Goal: Task Accomplishment & Management: Complete application form

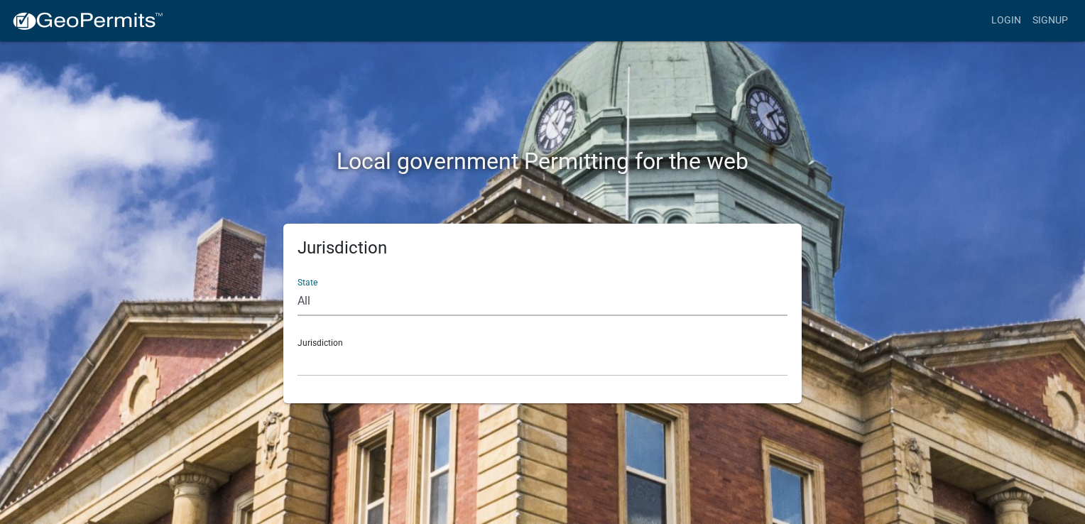
click at [370, 302] on select "All [US_STATE] [US_STATE] [US_STATE] [US_STATE] [US_STATE] [US_STATE] [US_STATE…" at bounding box center [542, 301] width 490 height 29
select select "[US_STATE]"
click at [297, 287] on select "All [US_STATE] [US_STATE] [US_STATE] [US_STATE] [US_STATE] [US_STATE] [US_STATE…" at bounding box center [542, 301] width 490 height 29
click at [332, 366] on select "City of [GEOGRAPHIC_DATA], [US_STATE] City of [GEOGRAPHIC_DATA], [US_STATE] Cit…" at bounding box center [542, 361] width 490 height 29
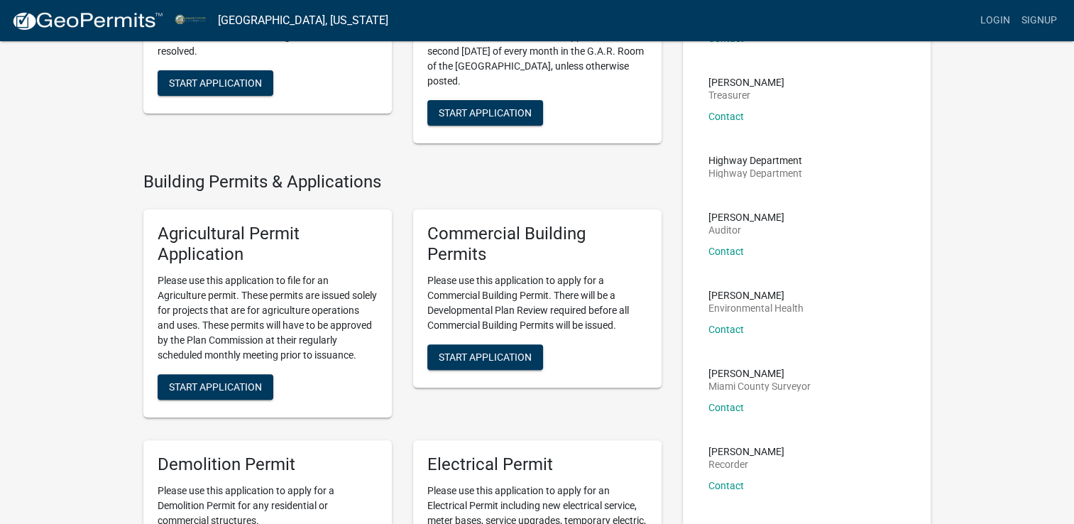
scroll to position [407, 0]
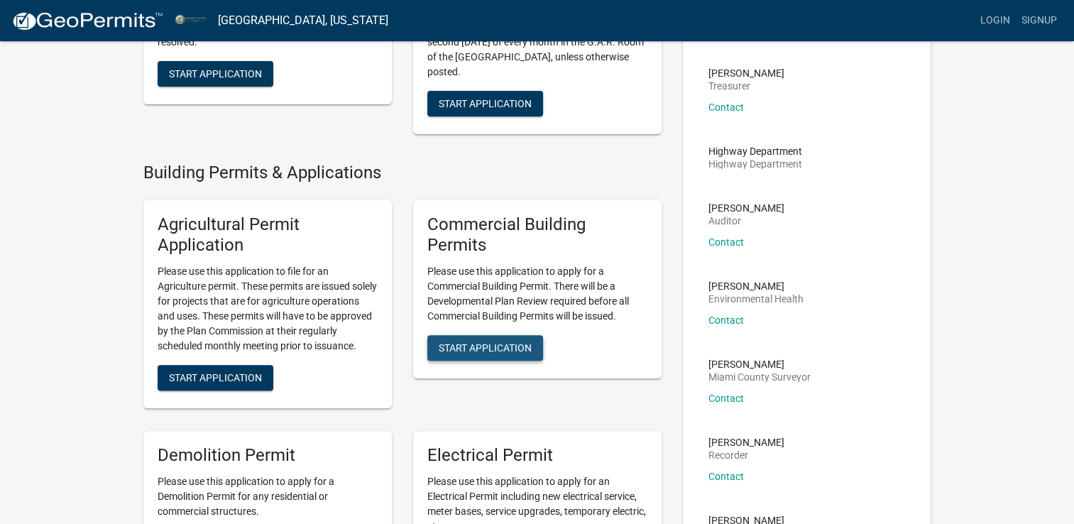
click at [519, 356] on button "Start Application" at bounding box center [485, 348] width 116 height 26
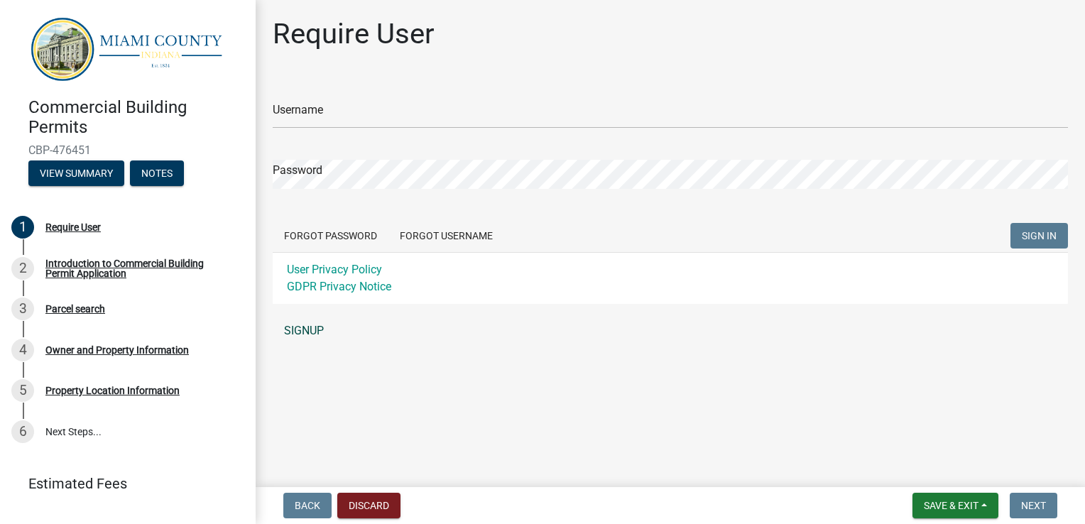
click at [319, 324] on link "SIGNUP" at bounding box center [670, 331] width 795 height 28
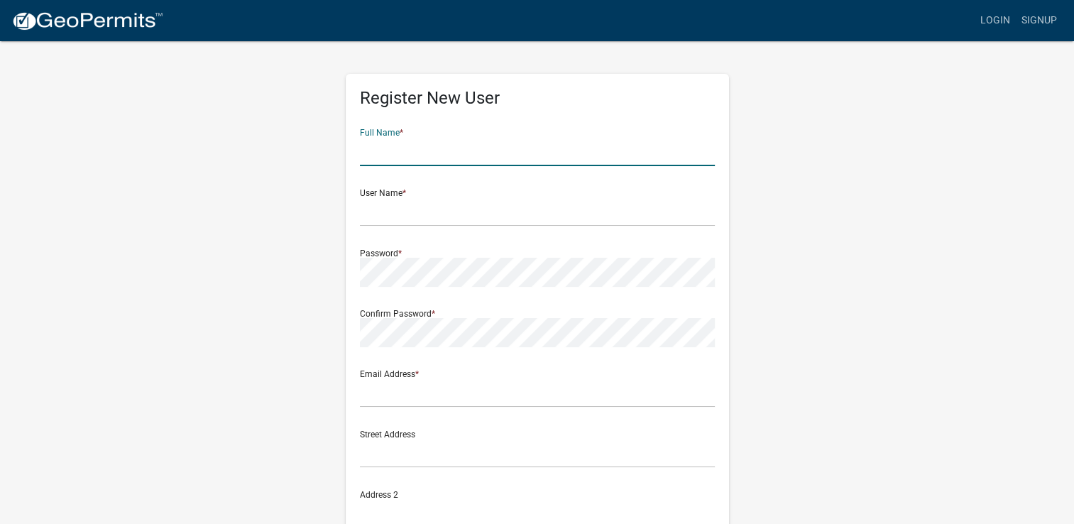
click at [415, 156] on input "text" at bounding box center [537, 151] width 355 height 29
type input "[PERSON_NAME]"
type input "[EMAIL_ADDRESS][DOMAIN_NAME]"
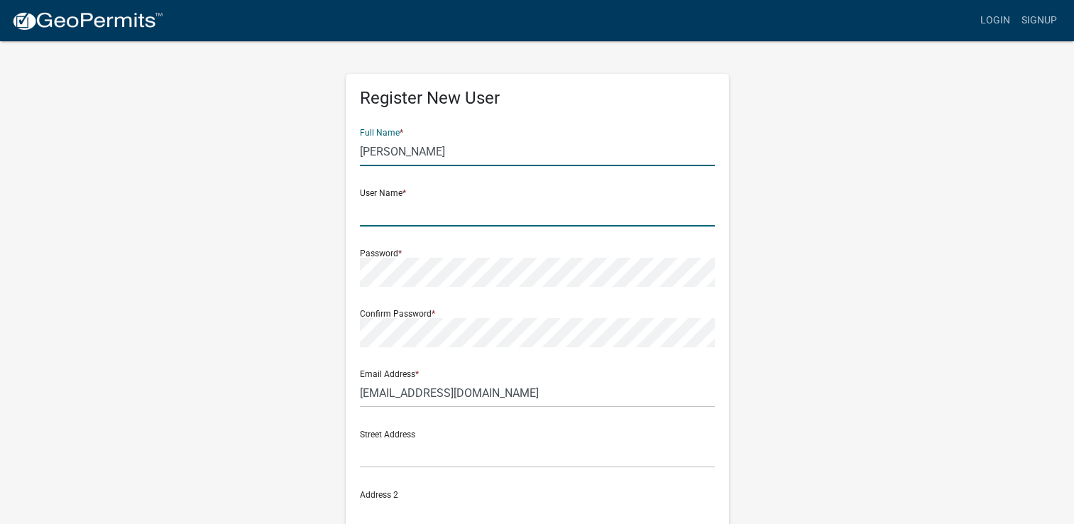
click at [437, 208] on input "text" at bounding box center [537, 211] width 355 height 29
type input "scorr02"
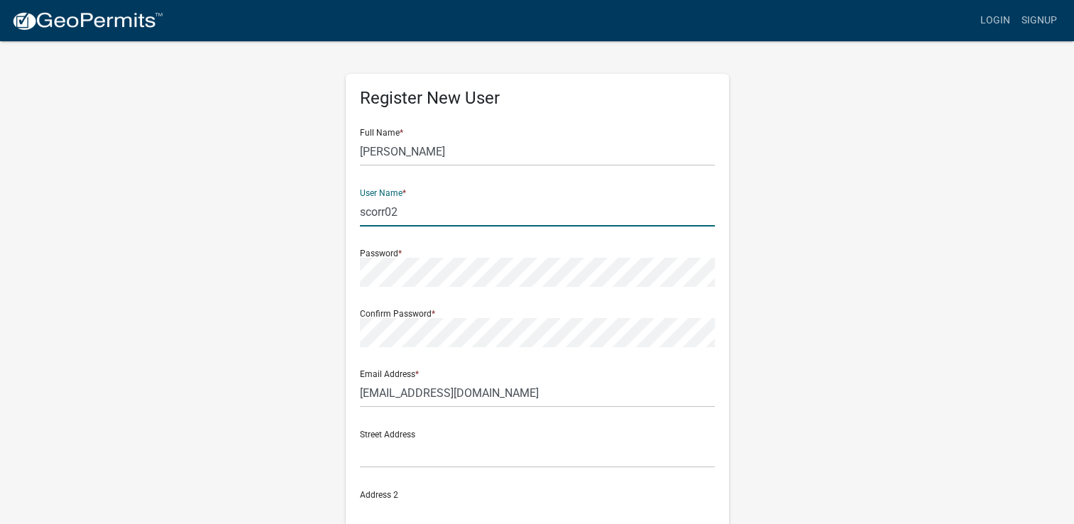
type input "[GEOGRAPHIC_DATA]"
type input "IN"
type input "46970"
type input "7654736681"
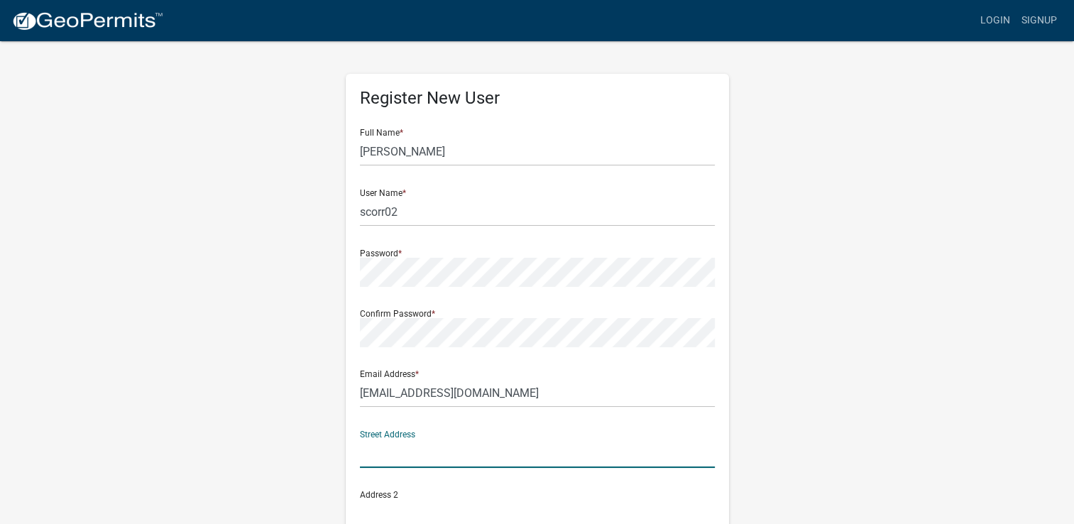
click at [425, 459] on input "text" at bounding box center [537, 453] width 355 height 29
type input "1993 North 175 East"
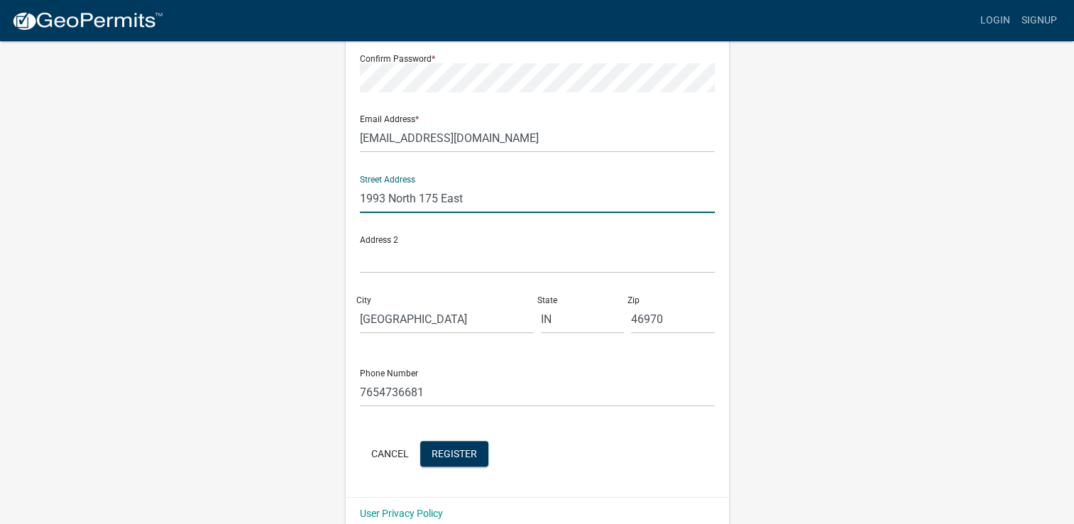
scroll to position [275, 0]
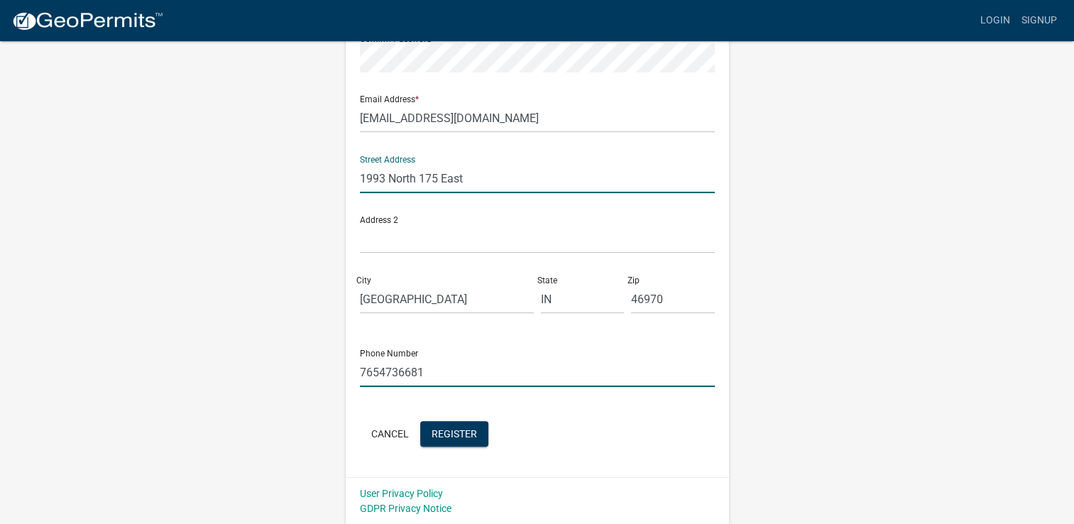
click at [486, 371] on input "7654736681" at bounding box center [537, 372] width 355 height 29
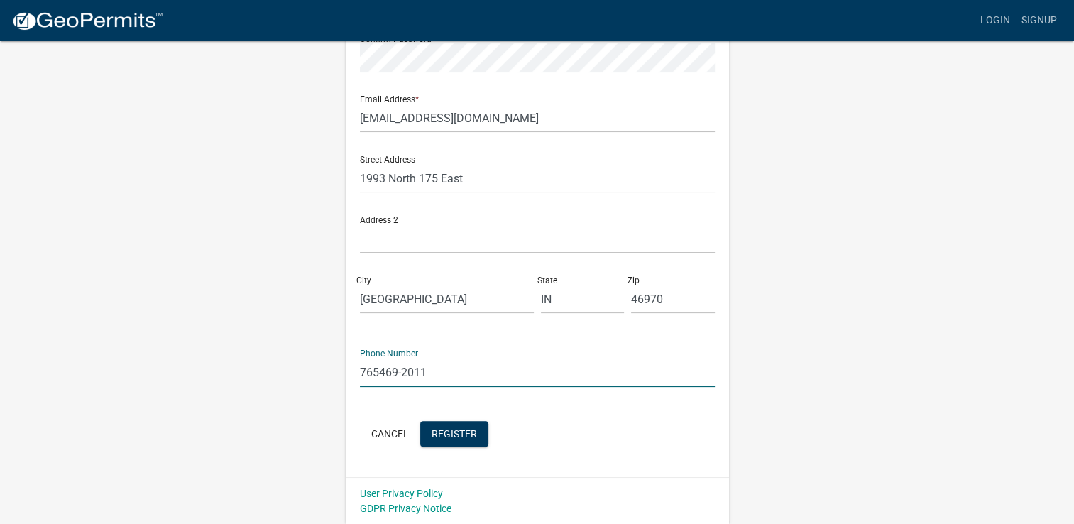
click at [381, 378] on input "765469-2011" at bounding box center [537, 372] width 355 height 29
type input "[PHONE_NUMBER]"
click at [460, 430] on span "Register" at bounding box center [454, 432] width 45 height 11
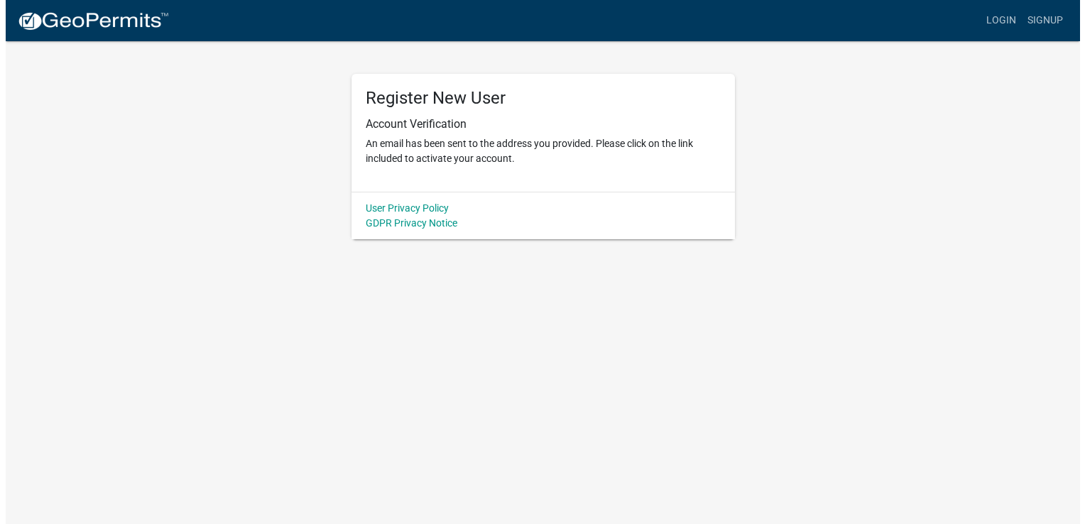
scroll to position [0, 0]
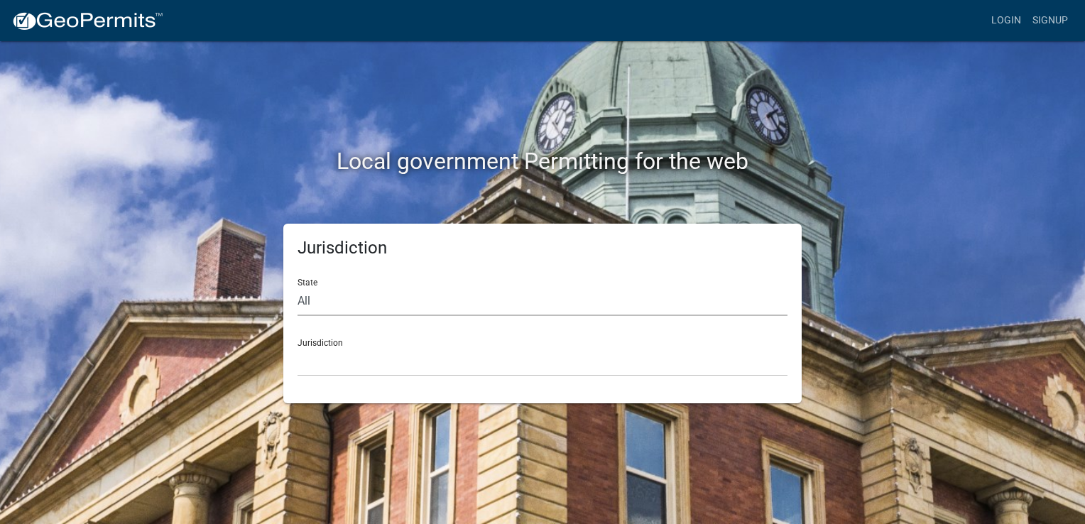
click at [349, 307] on select "All [US_STATE] [US_STATE] [US_STATE] [US_STATE] [US_STATE] [US_STATE] [US_STATE…" at bounding box center [542, 301] width 490 height 29
select select "[US_STATE]"
click at [297, 287] on select "All [US_STATE] [US_STATE] [US_STATE] [US_STATE] [US_STATE] [US_STATE] [US_STATE…" at bounding box center [542, 301] width 490 height 29
click at [348, 366] on select "City of [GEOGRAPHIC_DATA], [US_STATE] City of [GEOGRAPHIC_DATA], [US_STATE] Cit…" at bounding box center [542, 361] width 490 height 29
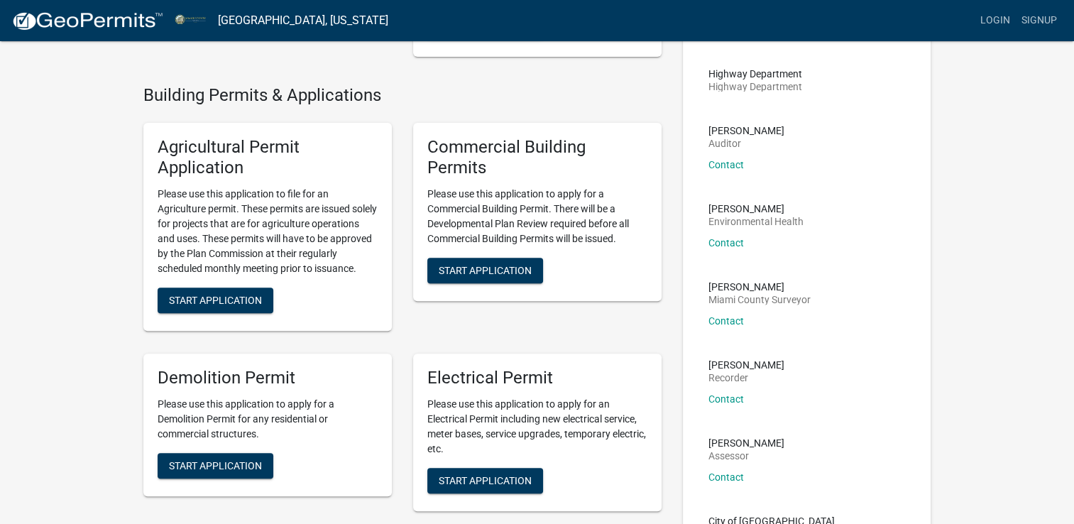
scroll to position [488, 0]
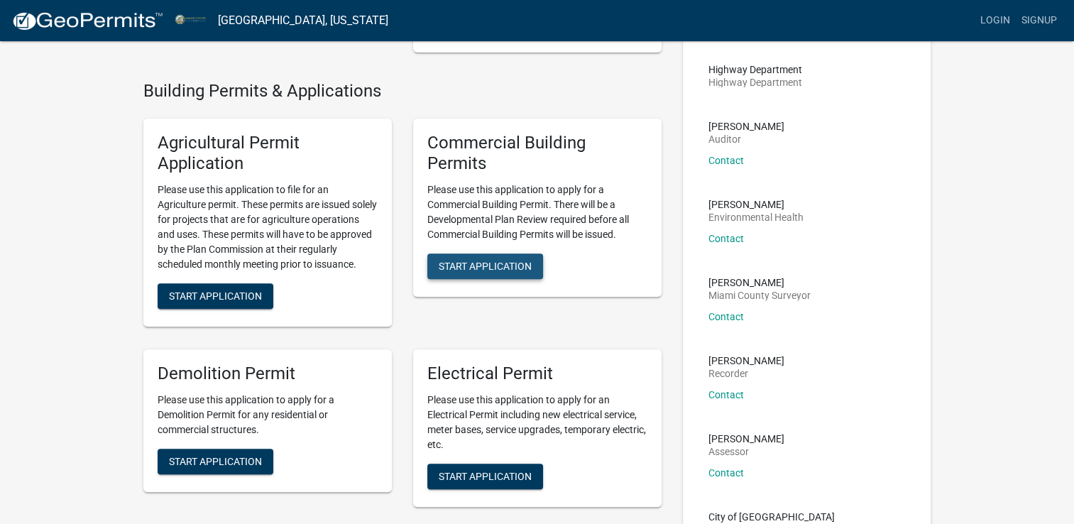
click at [523, 270] on span "Start Application" at bounding box center [485, 265] width 93 height 11
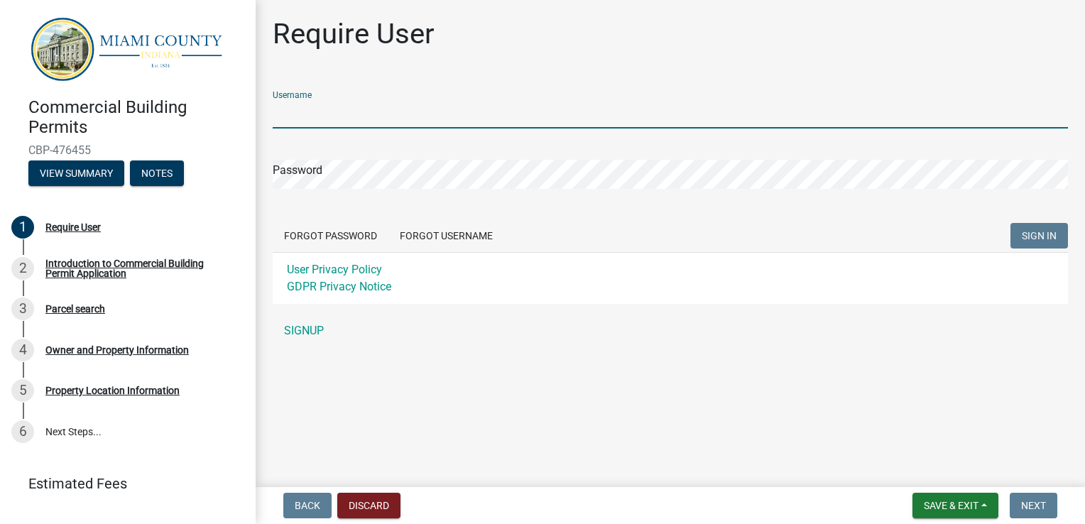
click at [441, 104] on input "Username" at bounding box center [670, 113] width 795 height 29
type input "scorr02"
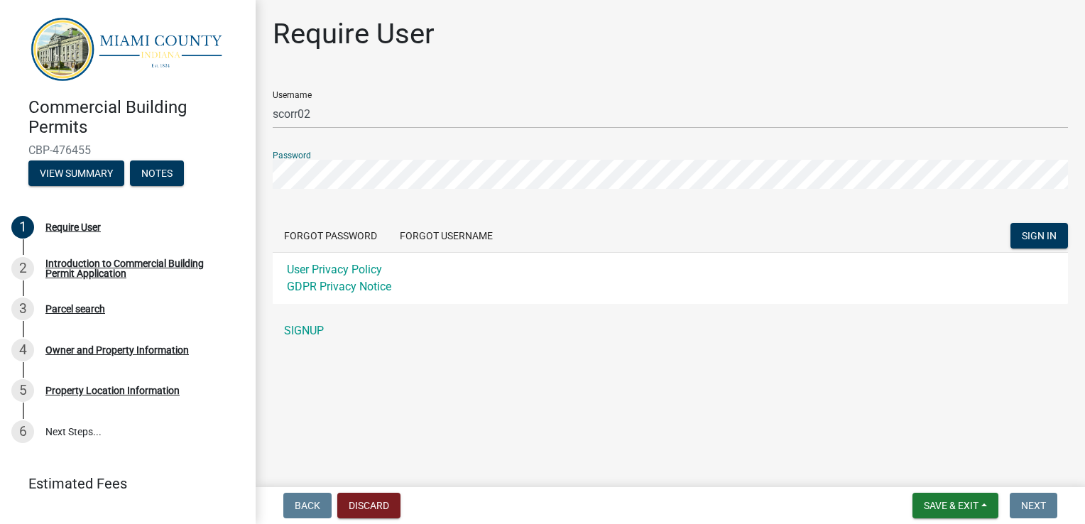
click at [1010, 223] on button "SIGN IN" at bounding box center [1039, 236] width 58 height 26
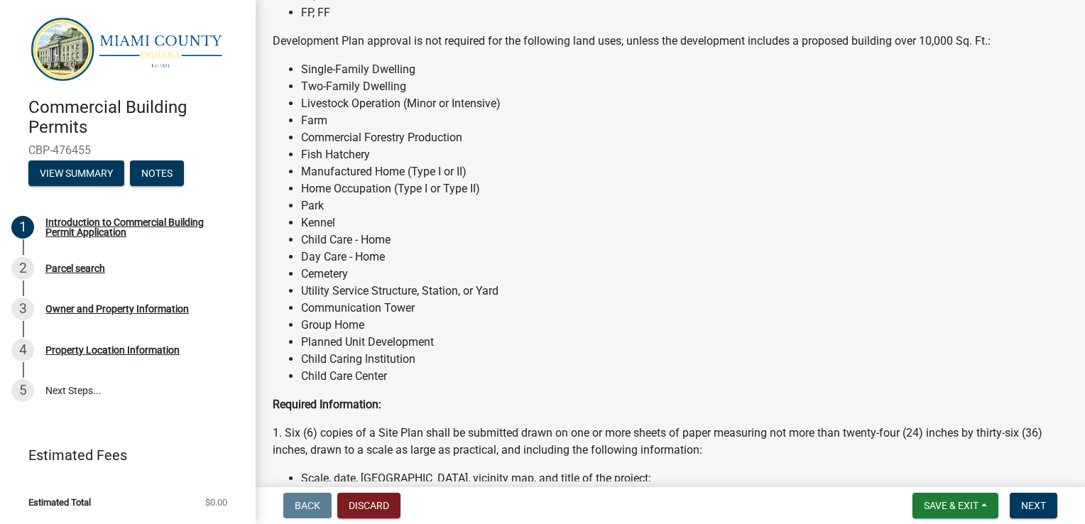
scroll to position [199, 0]
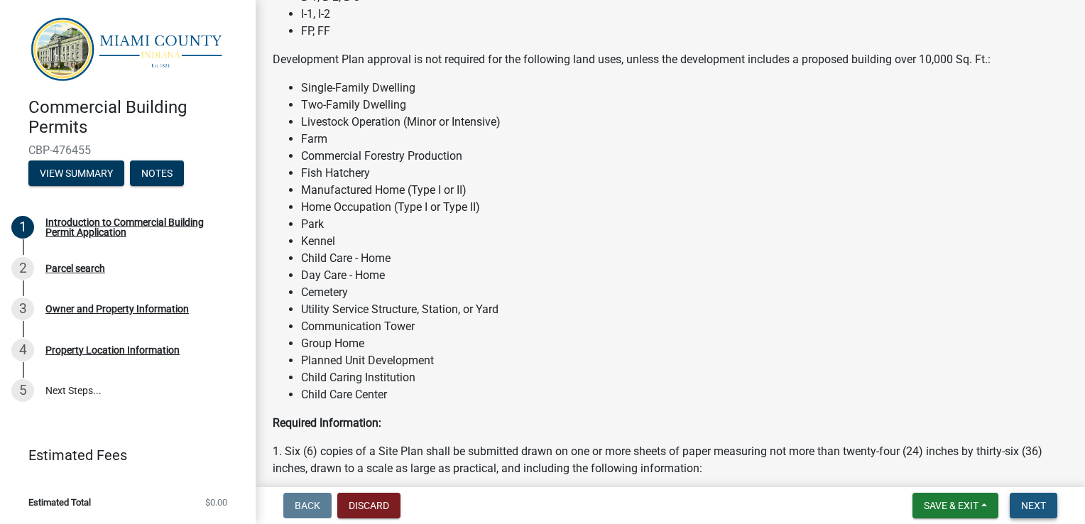
click at [1028, 509] on span "Next" at bounding box center [1033, 505] width 25 height 11
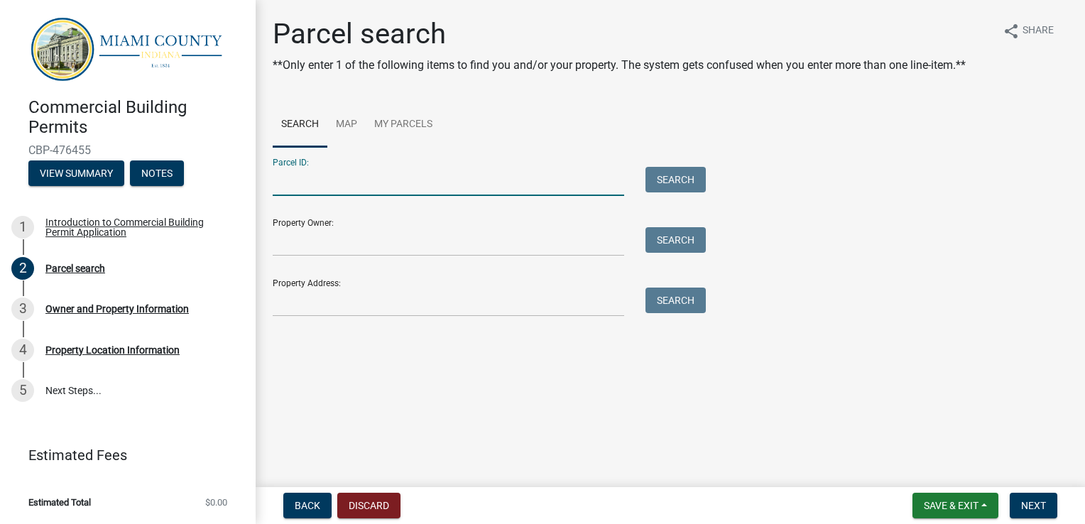
click at [544, 176] on input "Parcel ID:" at bounding box center [448, 181] width 351 height 29
click at [350, 128] on link "Map" at bounding box center [346, 124] width 38 height 45
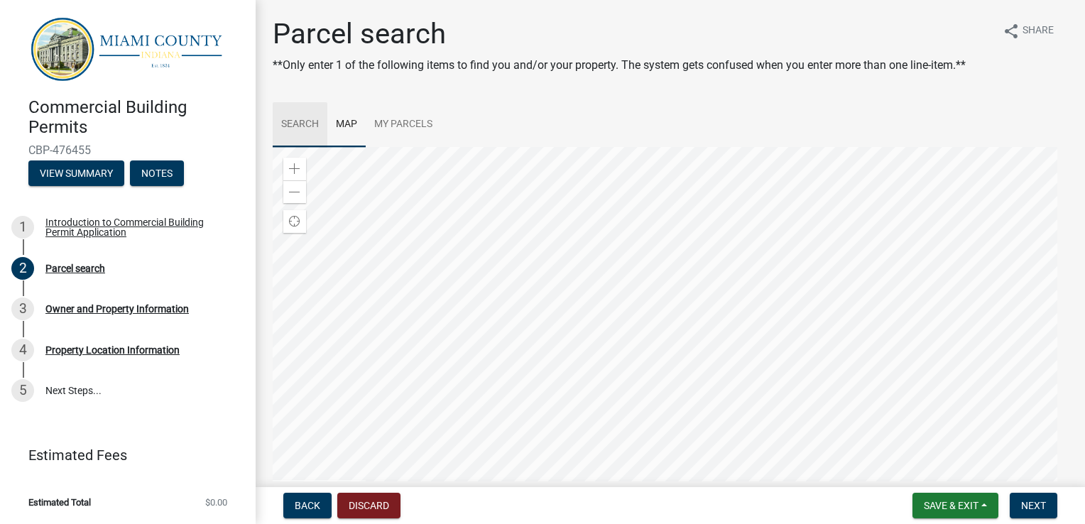
click at [318, 121] on link "Search" at bounding box center [300, 124] width 55 height 45
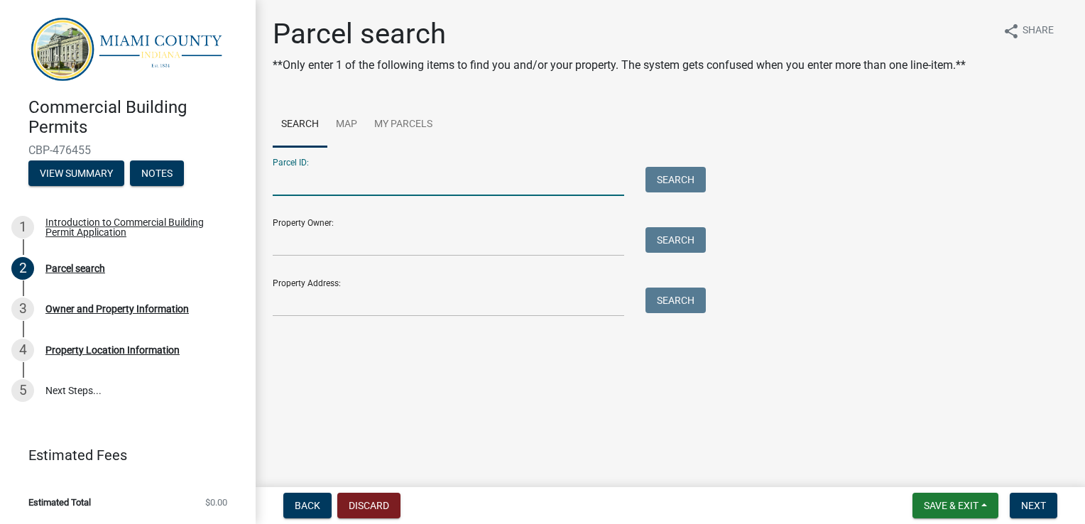
click at [517, 180] on input "Parcel ID:" at bounding box center [448, 181] width 351 height 29
click at [406, 121] on link "My Parcels" at bounding box center [403, 124] width 75 height 45
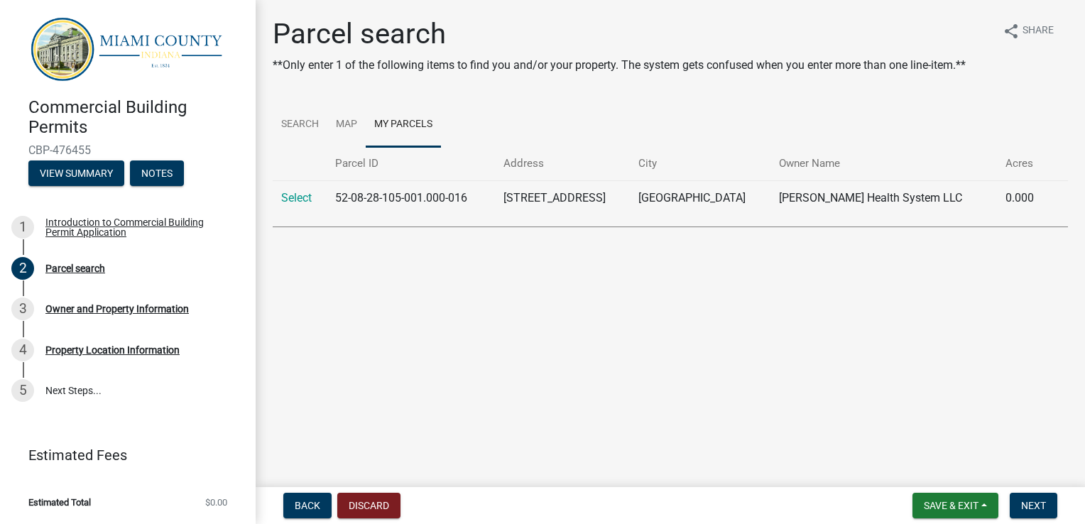
click at [592, 197] on td "[STREET_ADDRESS]" at bounding box center [562, 197] width 135 height 35
click at [348, 122] on link "Map" at bounding box center [346, 124] width 38 height 45
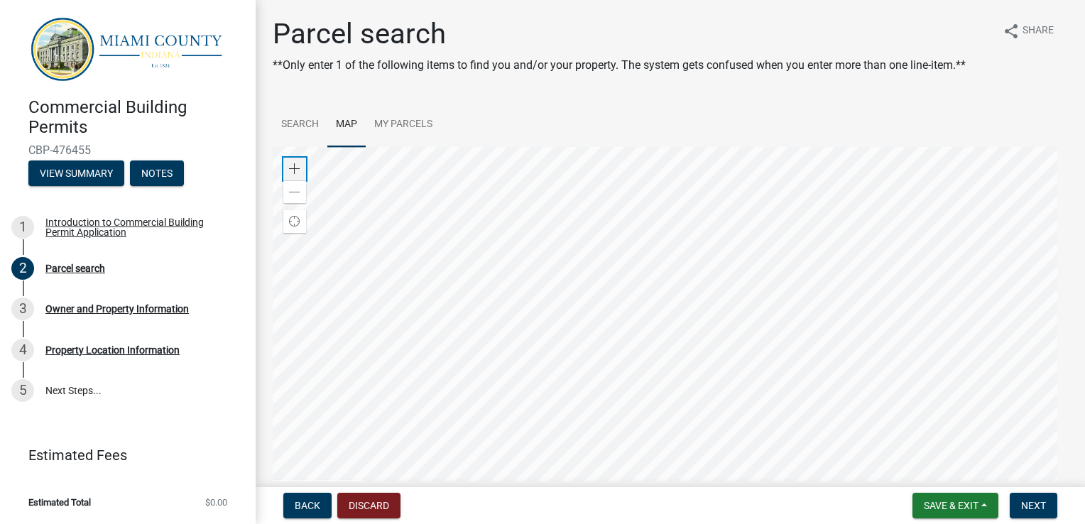
click at [295, 165] on span at bounding box center [294, 168] width 11 height 11
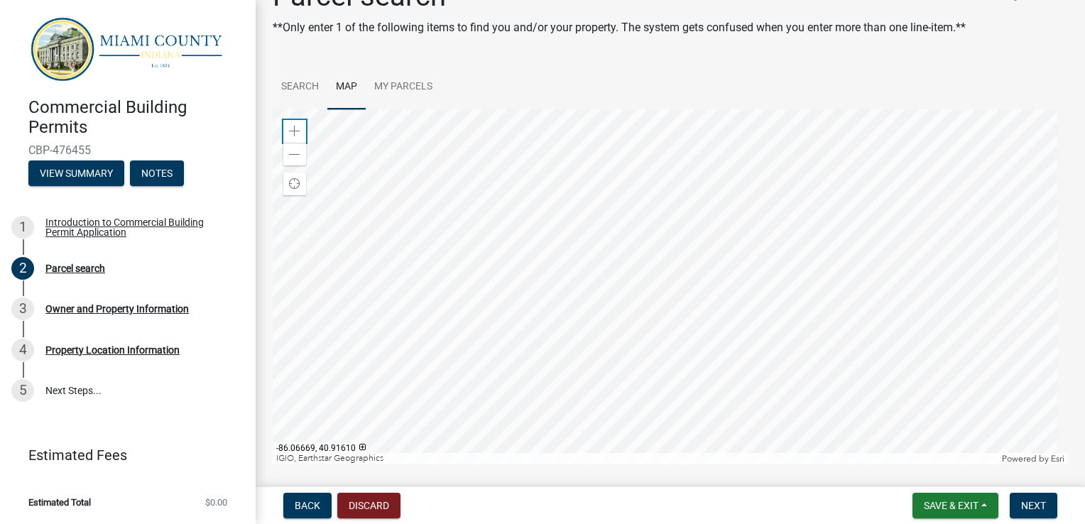
scroll to position [38, 0]
click at [626, 231] on div at bounding box center [670, 286] width 795 height 355
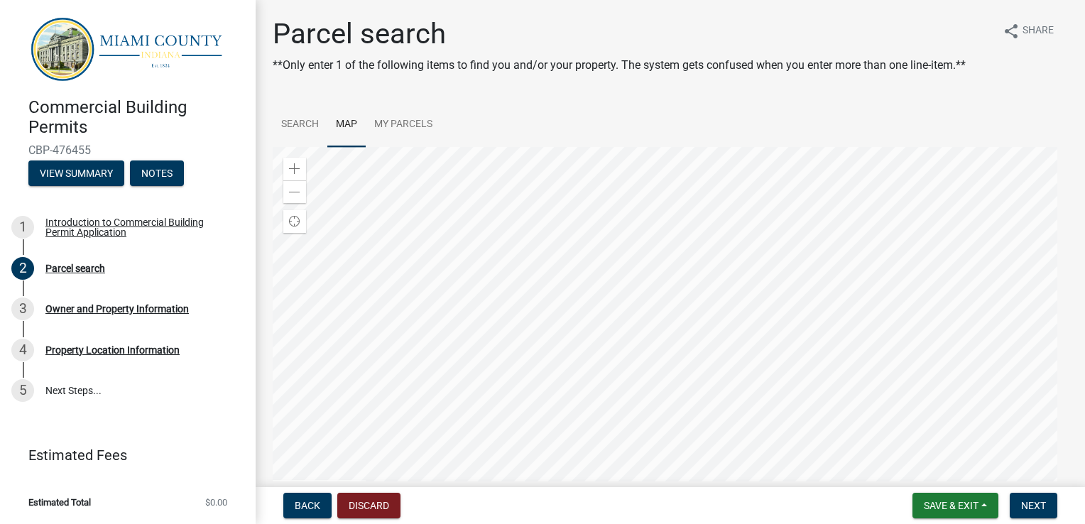
scroll to position [0, 0]
click at [297, 177] on div "Zoom in" at bounding box center [294, 169] width 23 height 23
click at [290, 193] on span at bounding box center [294, 192] width 11 height 11
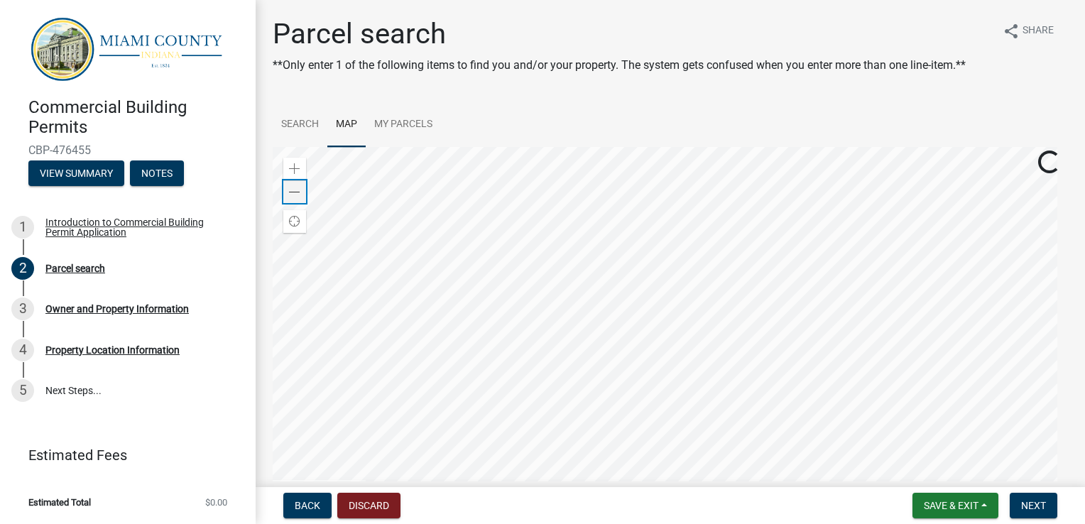
click at [290, 193] on span at bounding box center [294, 192] width 11 height 11
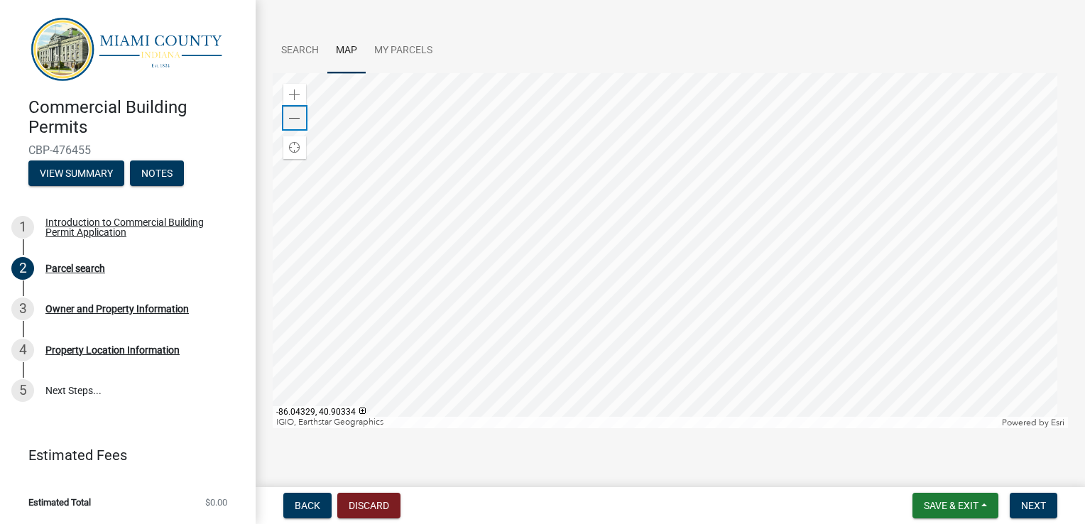
scroll to position [76, 0]
click at [699, 200] on div at bounding box center [670, 248] width 795 height 355
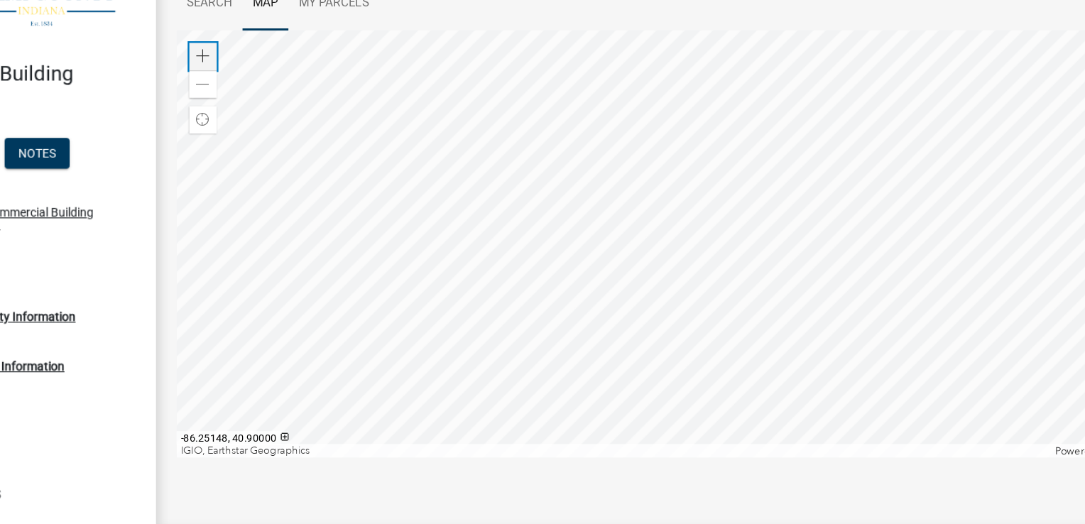
click at [298, 95] on span at bounding box center [294, 92] width 11 height 11
click at [580, 252] on div at bounding box center [670, 248] width 795 height 355
click at [608, 346] on div at bounding box center [670, 248] width 795 height 355
click at [917, 278] on div at bounding box center [670, 248] width 795 height 355
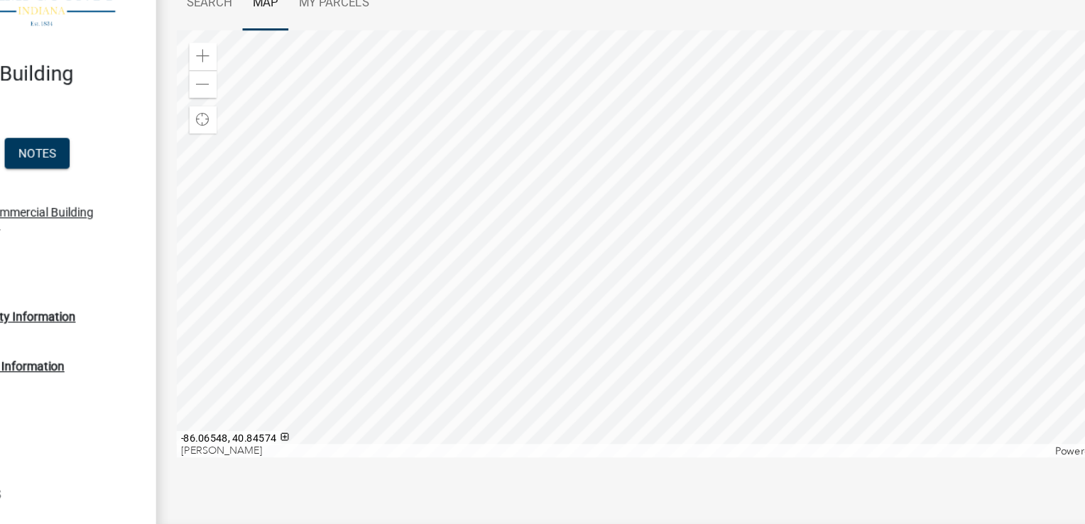
click at [687, 156] on div at bounding box center [670, 248] width 795 height 355
click at [706, 310] on div at bounding box center [670, 248] width 795 height 355
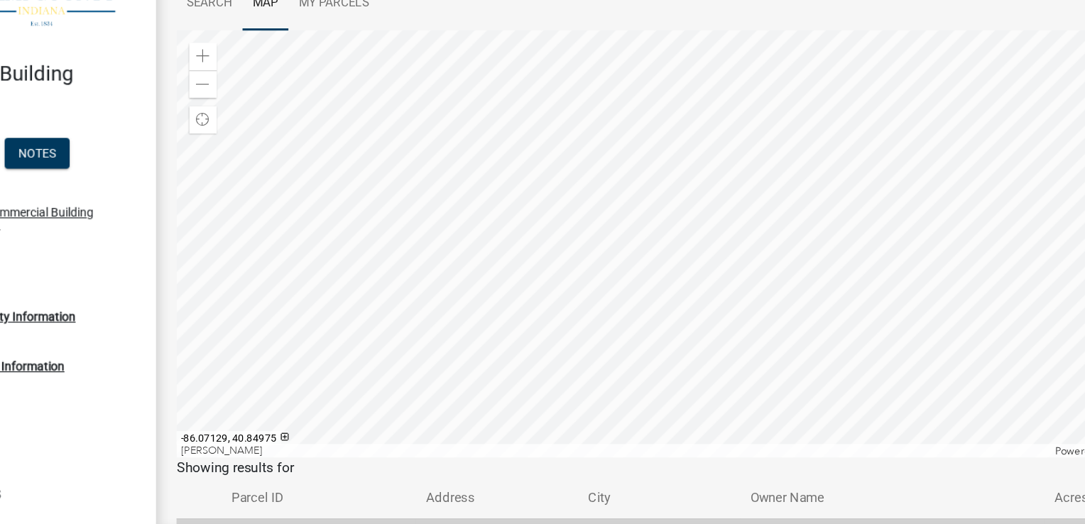
click at [687, 315] on div at bounding box center [670, 248] width 795 height 355
click at [506, 71] on div at bounding box center [670, 248] width 795 height 355
click at [621, 71] on div at bounding box center [670, 248] width 795 height 355
click at [707, 71] on div at bounding box center [670, 248] width 795 height 355
click at [684, 71] on div at bounding box center [670, 248] width 795 height 355
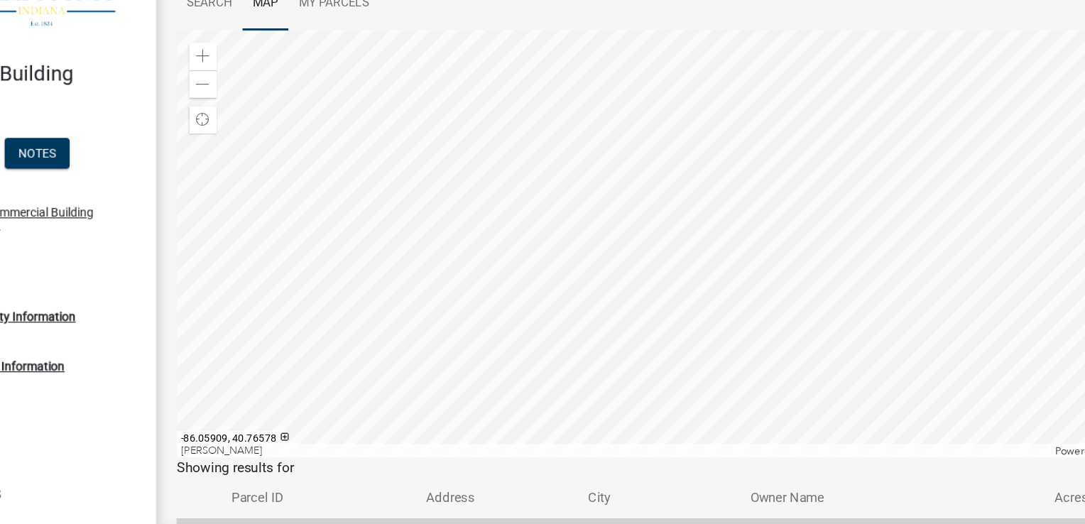
click at [657, 71] on div at bounding box center [670, 248] width 795 height 355
click at [522, 176] on div at bounding box center [670, 248] width 795 height 355
click at [298, 88] on span at bounding box center [294, 92] width 11 height 11
click at [694, 251] on div at bounding box center [670, 248] width 795 height 355
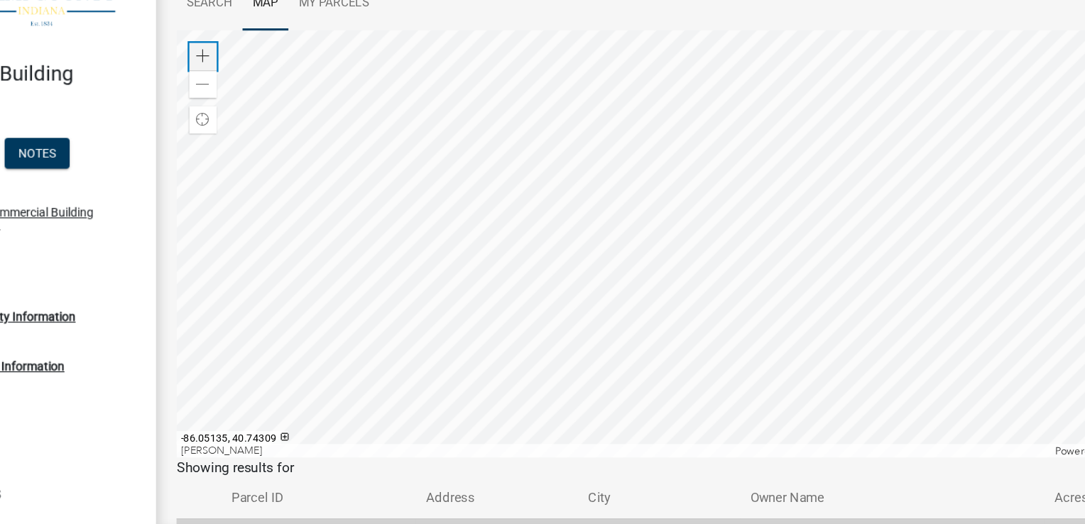
click at [294, 85] on div "Zoom in" at bounding box center [294, 93] width 23 height 23
click at [693, 361] on div at bounding box center [670, 248] width 795 height 355
click at [464, 192] on div at bounding box center [670, 248] width 795 height 355
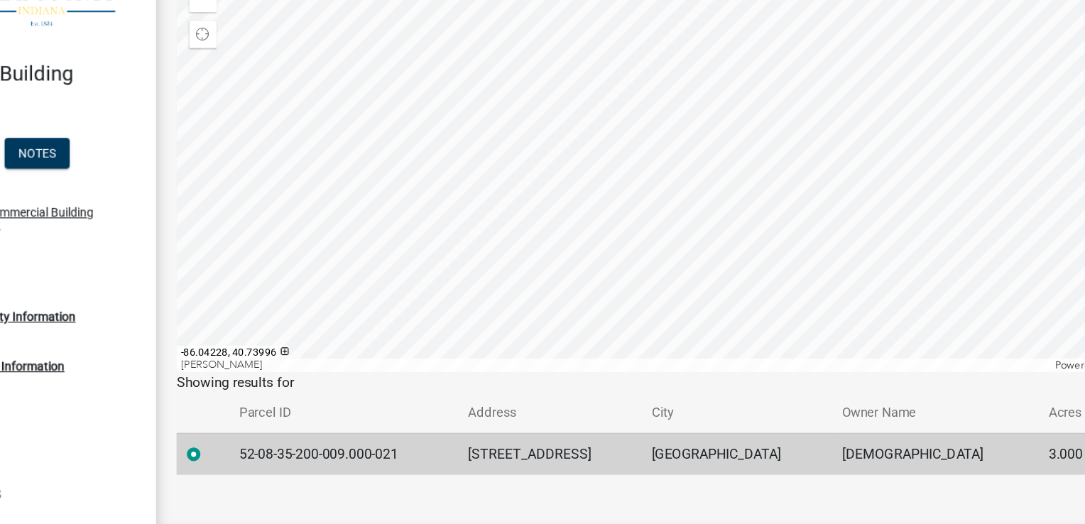
scroll to position [160, 0]
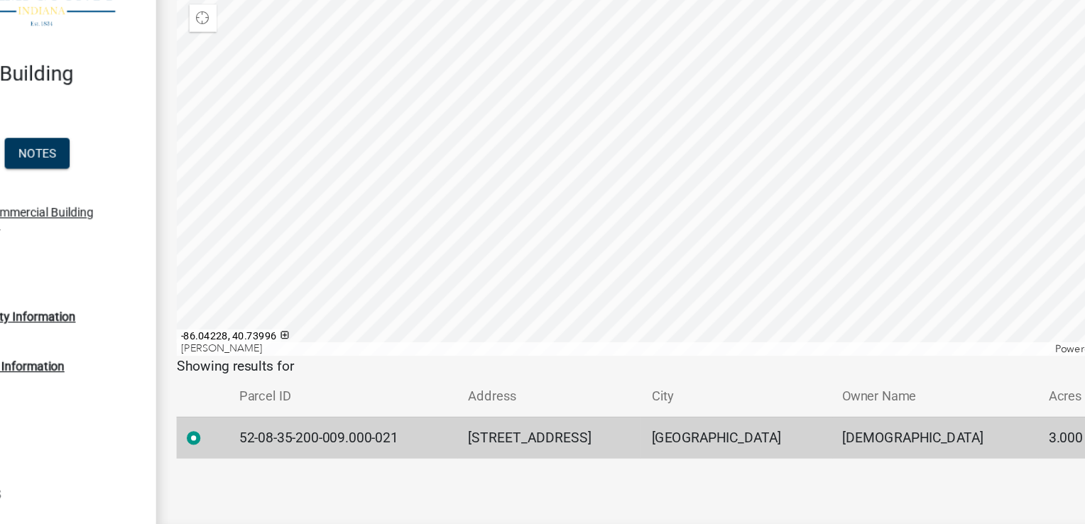
click at [294, 409] on div at bounding box center [294, 409] width 26 height 17
click at [298, 401] on label at bounding box center [298, 401] width 0 height 0
click at [298, 409] on input "radio" at bounding box center [302, 405] width 9 height 9
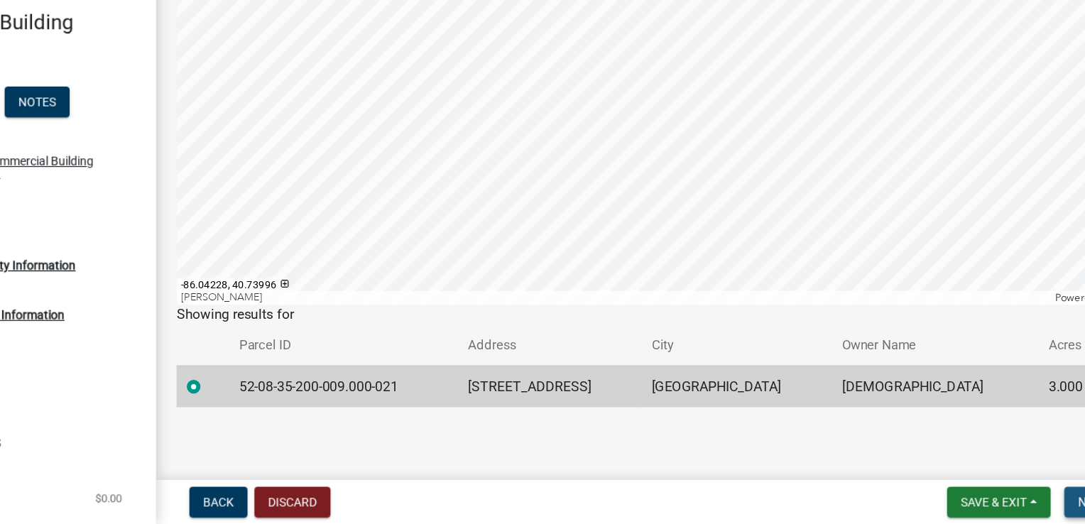
click at [1025, 513] on button "Next" at bounding box center [1034, 506] width 48 height 26
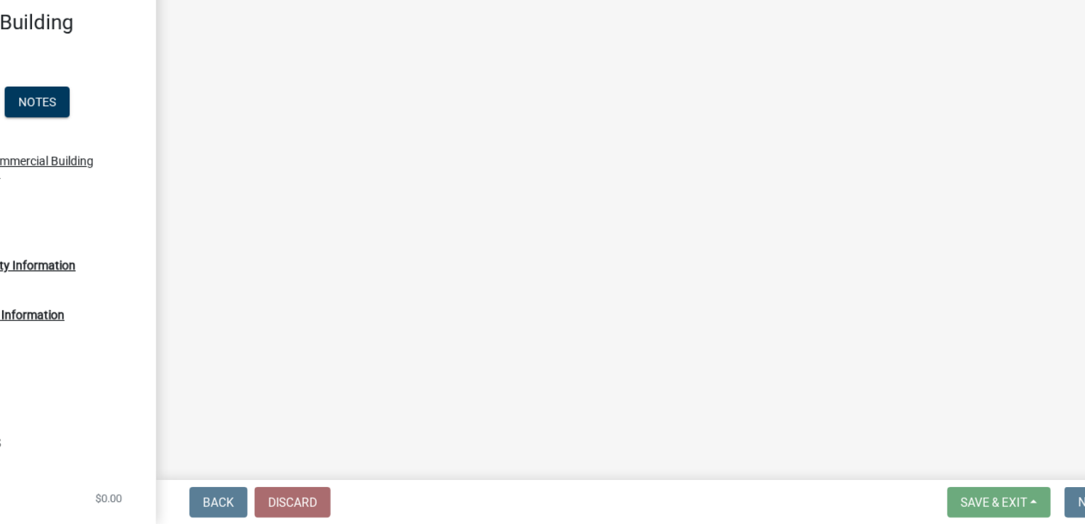
scroll to position [0, 0]
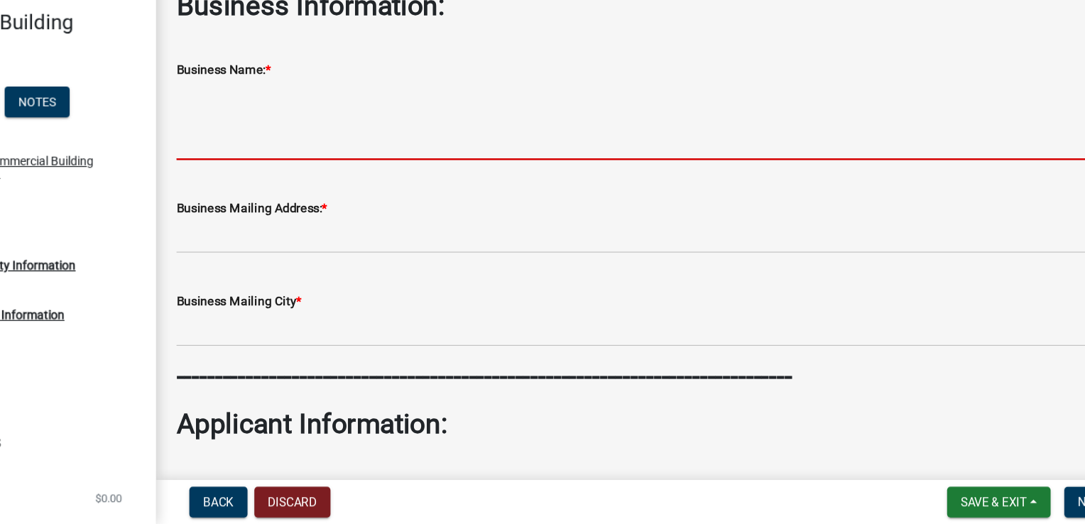
click at [379, 201] on textarea "Business Name: *" at bounding box center [670, 188] width 795 height 67
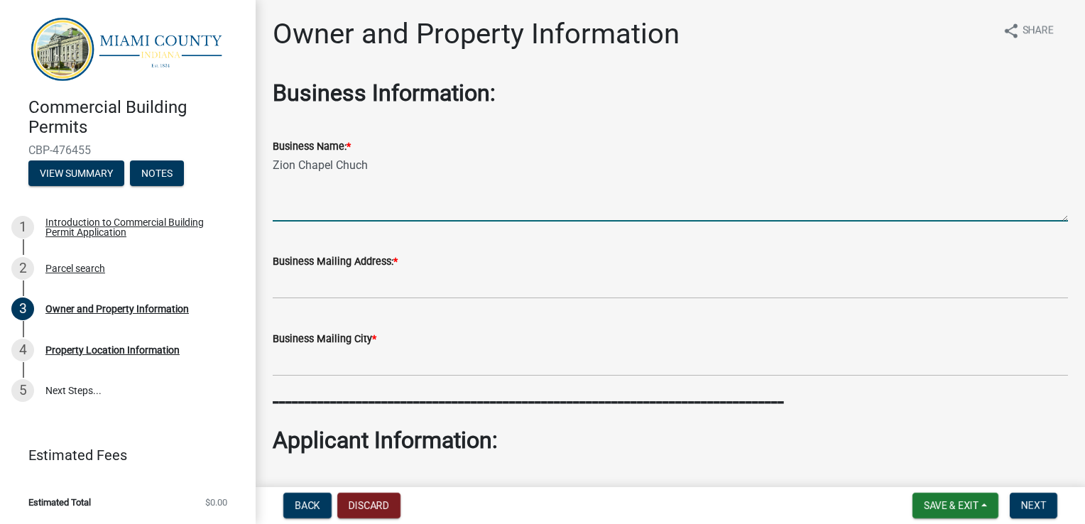
type textarea "Zion Chapel Chuch"
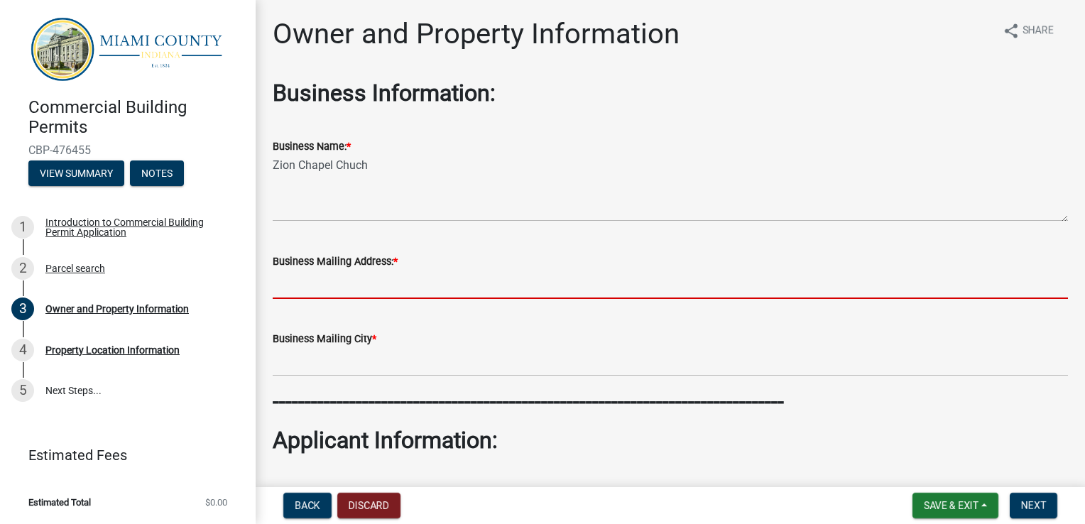
click at [346, 283] on input "Business Mailing Address: *" at bounding box center [670, 284] width 795 height 29
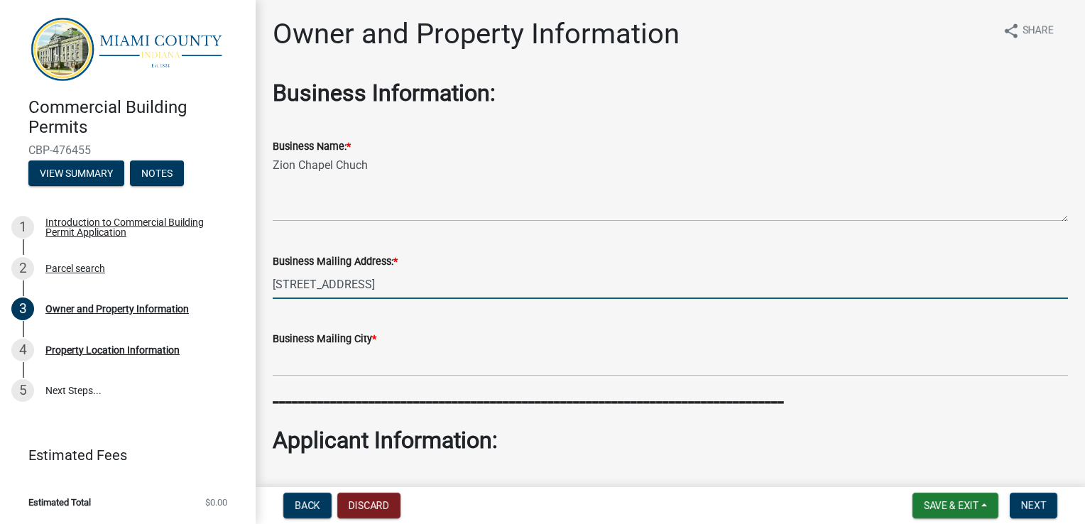
type input "[STREET_ADDRESS]"
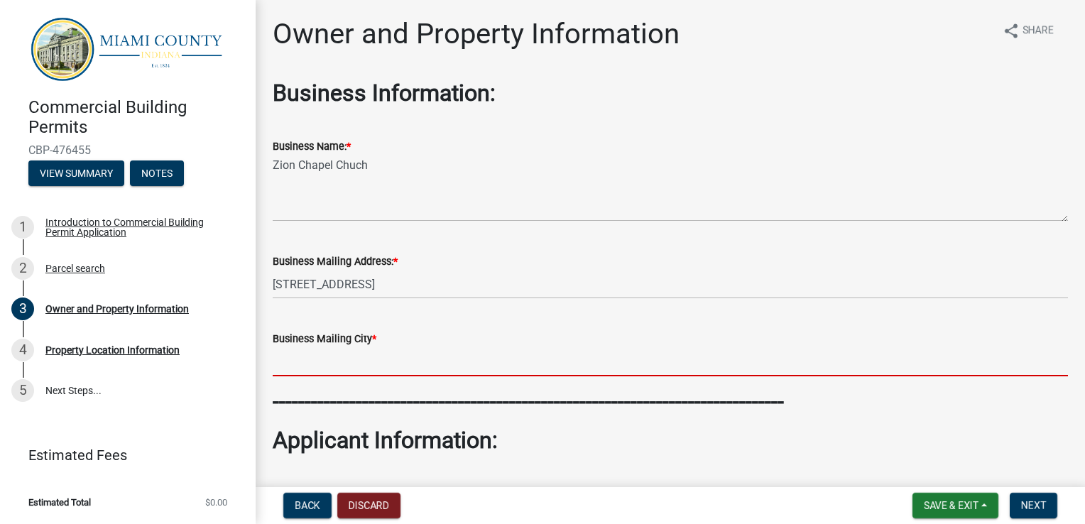
click at [363, 369] on input "Business Mailing City *" at bounding box center [670, 361] width 795 height 29
type input "[GEOGRAPHIC_DATA]"
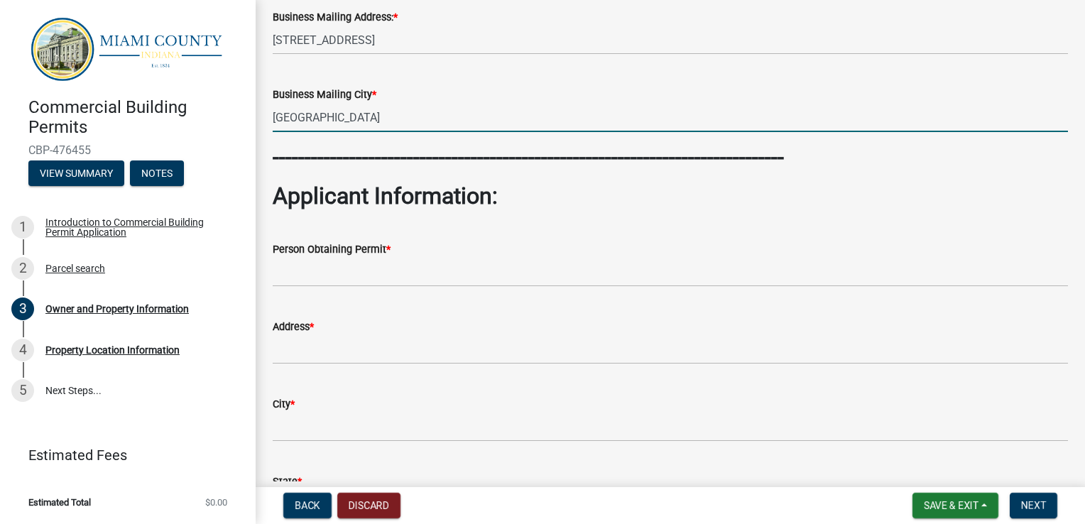
scroll to position [246, 0]
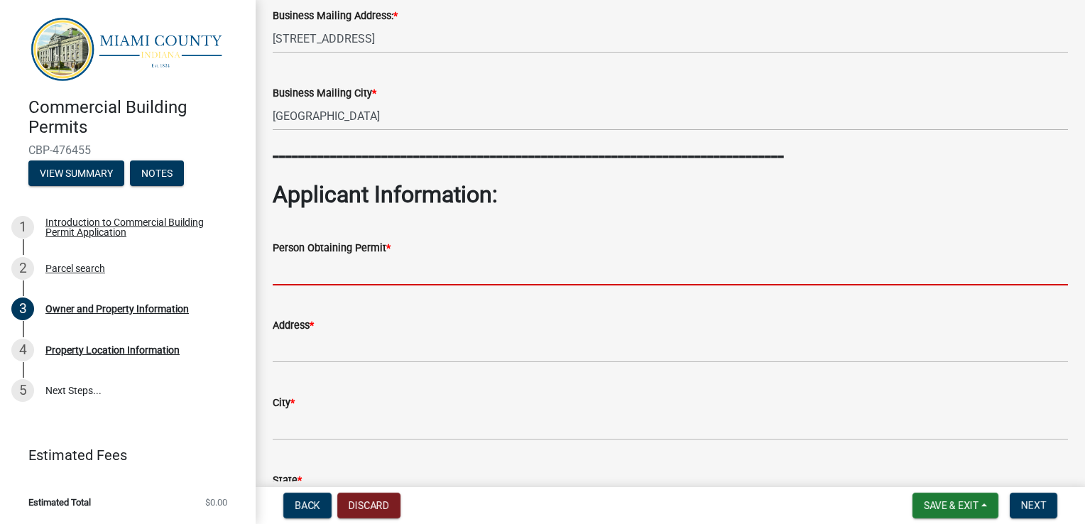
click at [531, 274] on input "Person Obtaining Permit *" at bounding box center [670, 270] width 795 height 29
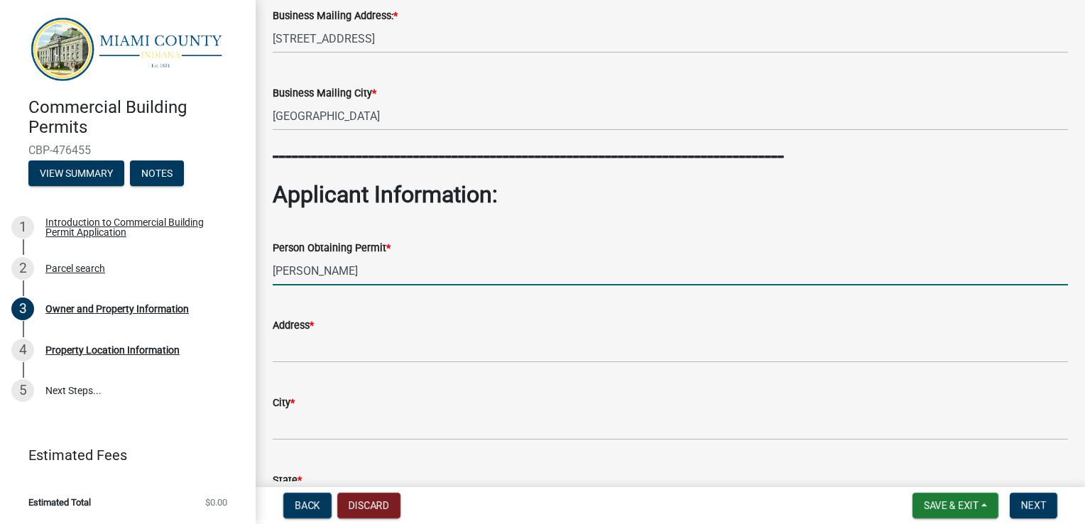
type input "[PERSON_NAME]"
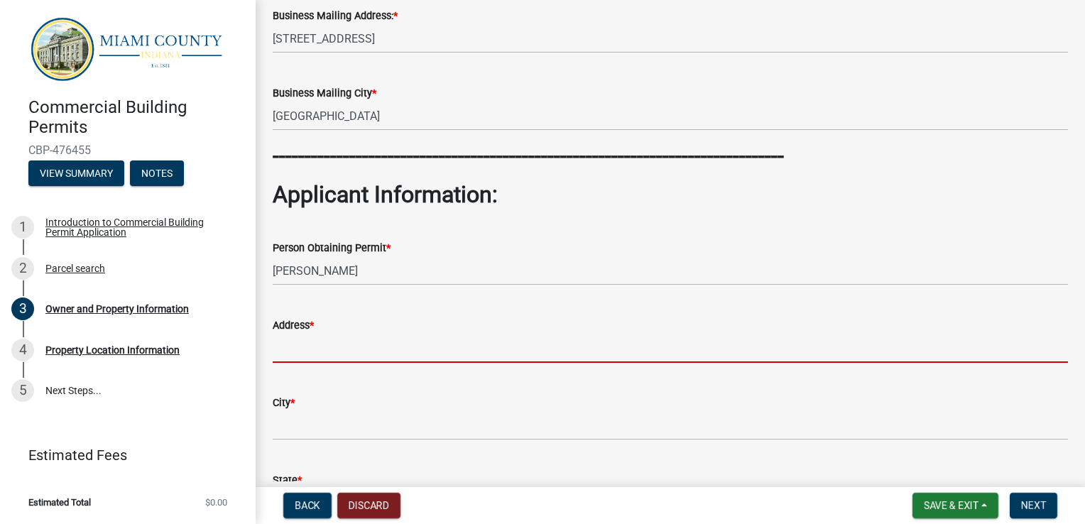
click at [490, 358] on input "Address *" at bounding box center [670, 348] width 795 height 29
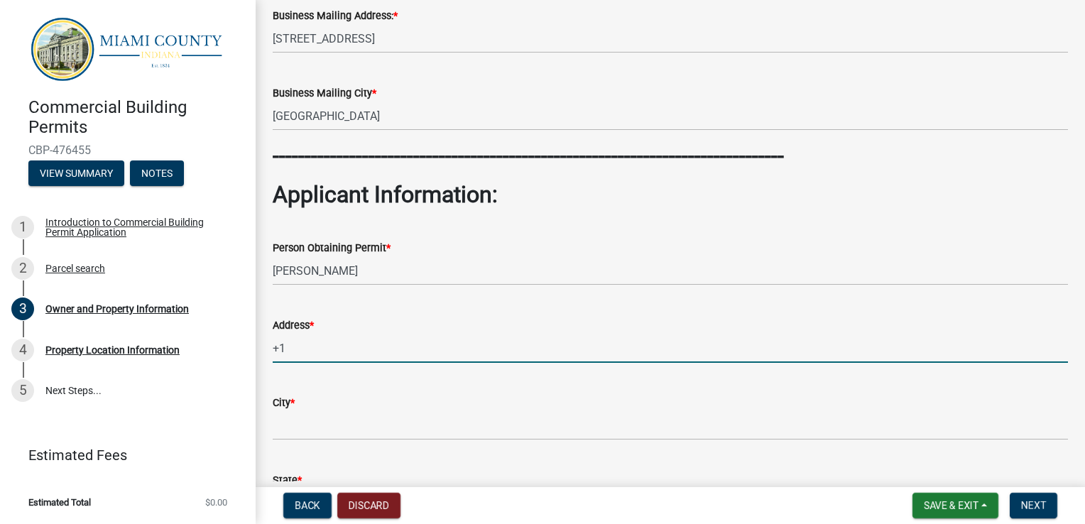
type input "+"
type input "[STREET_ADDRESS]"
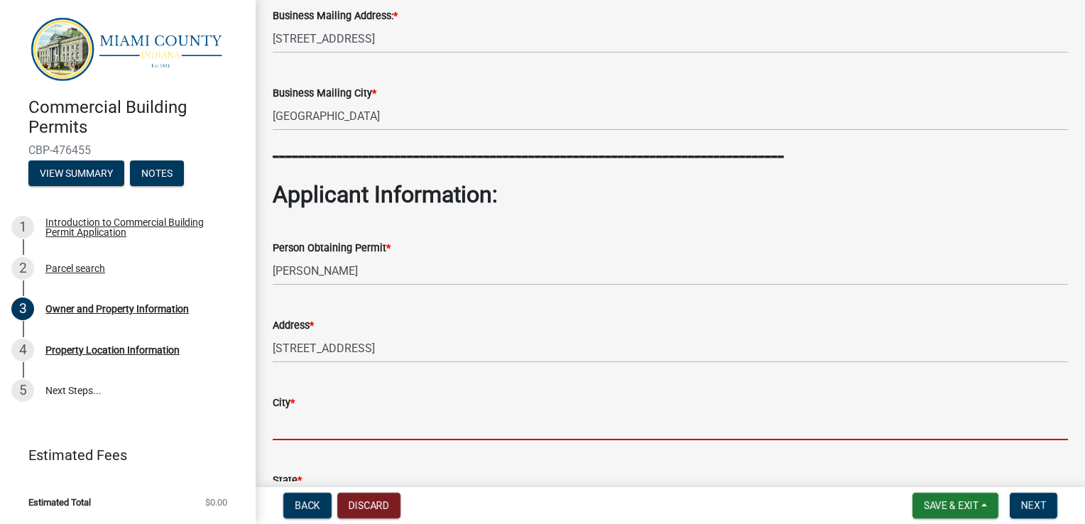
click at [463, 421] on input "City *" at bounding box center [670, 425] width 795 height 29
type input "[GEOGRAPHIC_DATA]"
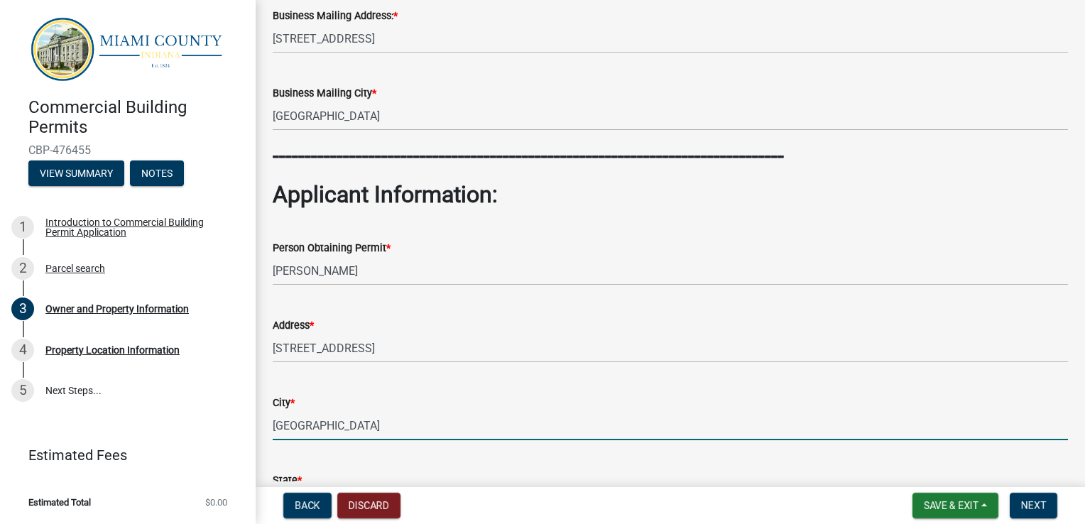
type input "IN"
type input "46970"
type input "7654692011"
type input "[EMAIL_ADDRESS][DOMAIN_NAME]"
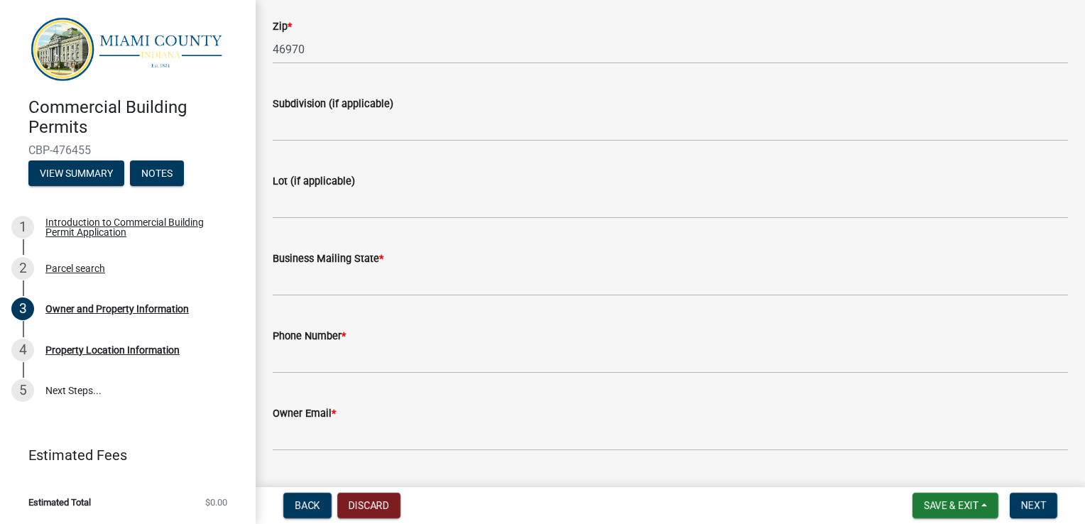
scroll to position [1552, 0]
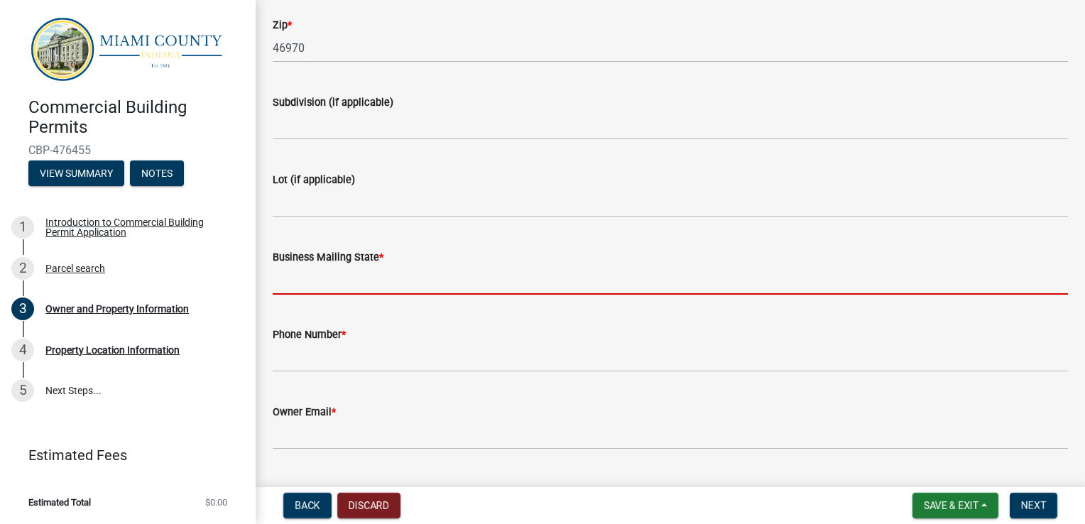
click at [584, 280] on input "Business Mailing State *" at bounding box center [670, 280] width 795 height 29
type input "IN"
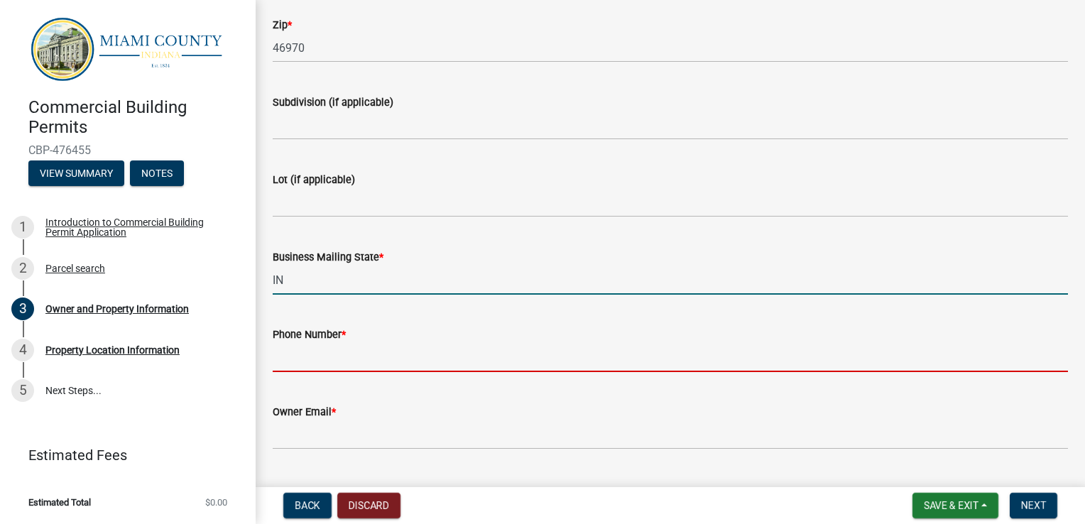
type input "7654692011"
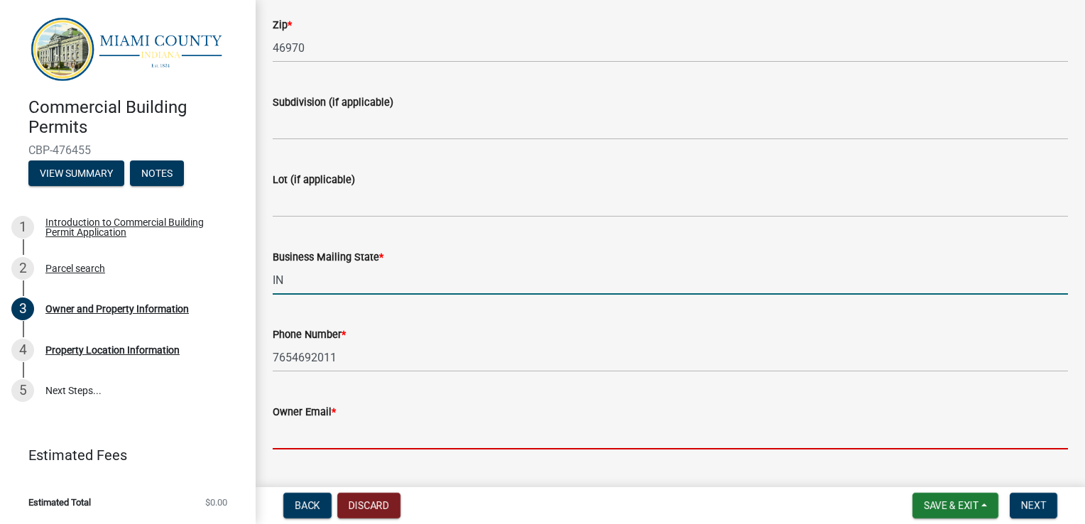
type input "[EMAIL_ADDRESS][DOMAIN_NAME]"
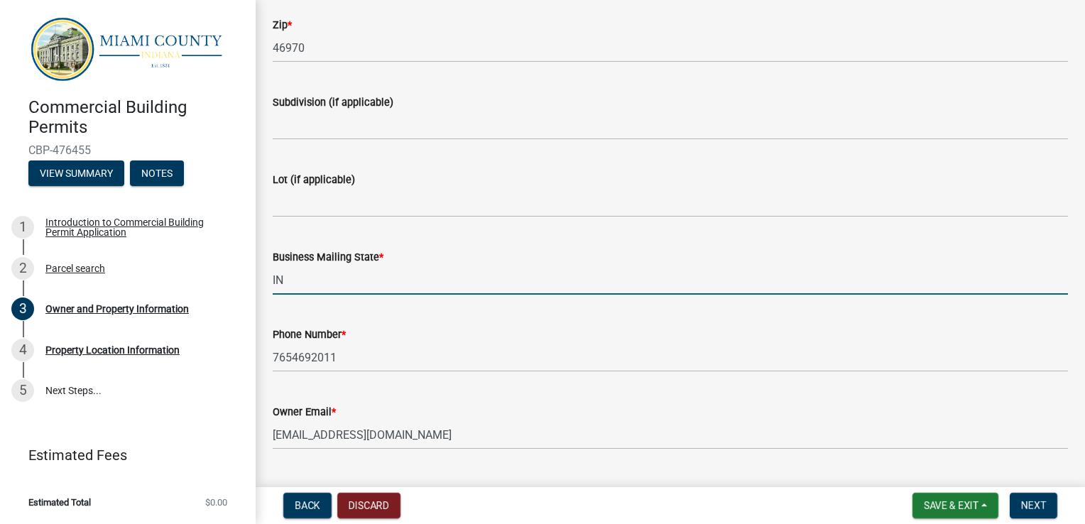
type input "46970"
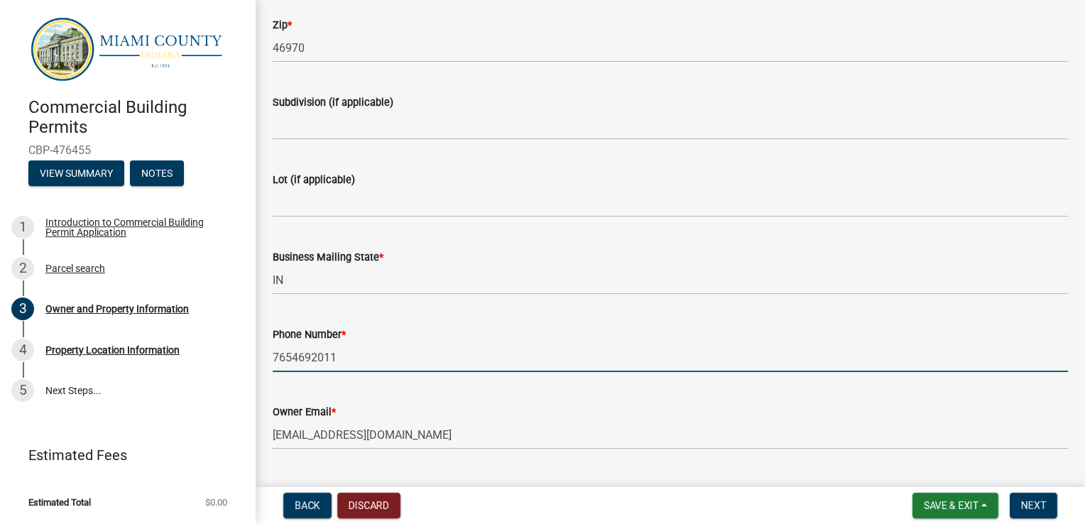
click at [382, 351] on input "7654692011" at bounding box center [670, 357] width 795 height 29
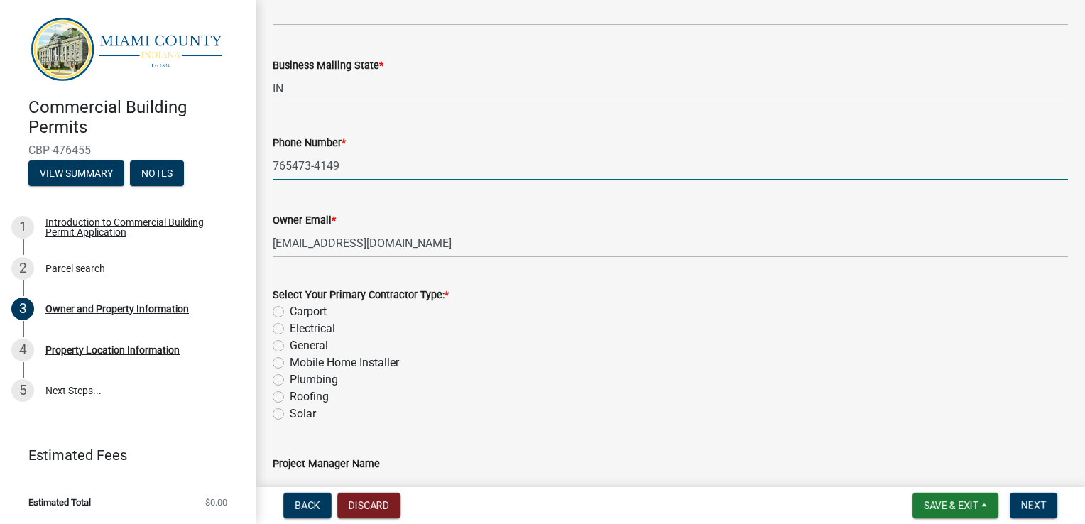
scroll to position [1744, 0]
type input "765473-4149"
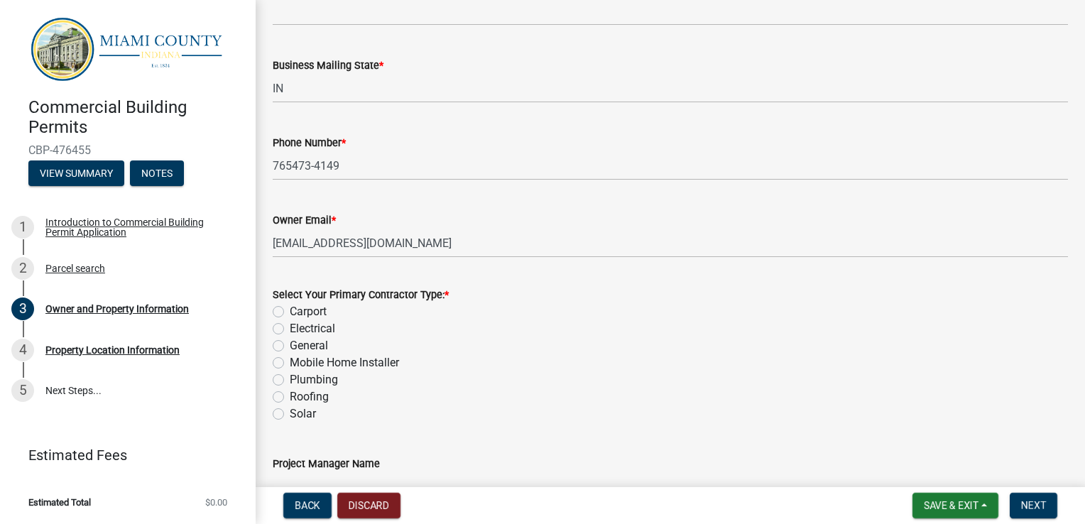
click at [290, 340] on label "General" at bounding box center [309, 345] width 38 height 17
click at [290, 340] on input "General" at bounding box center [294, 341] width 9 height 9
radio input "true"
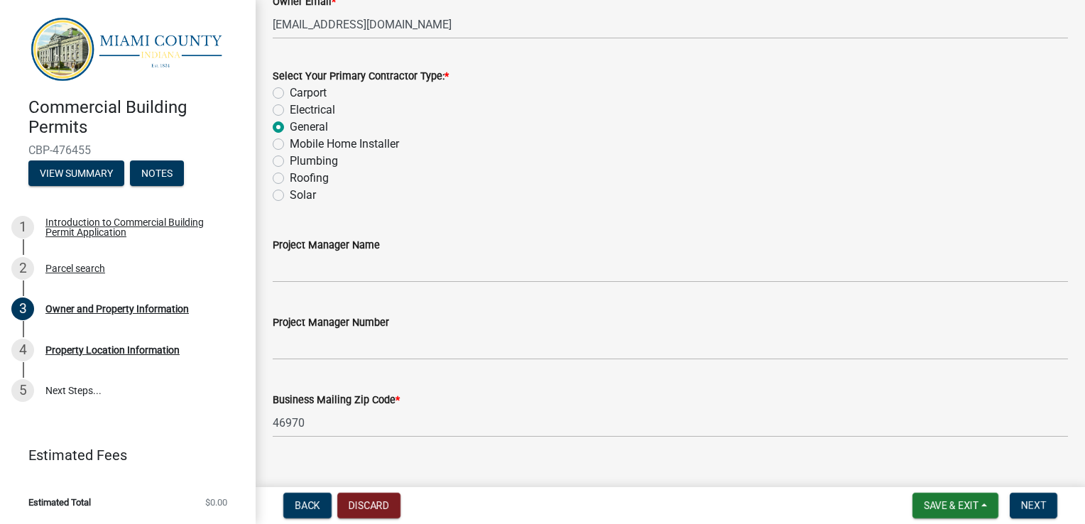
scroll to position [1984, 0]
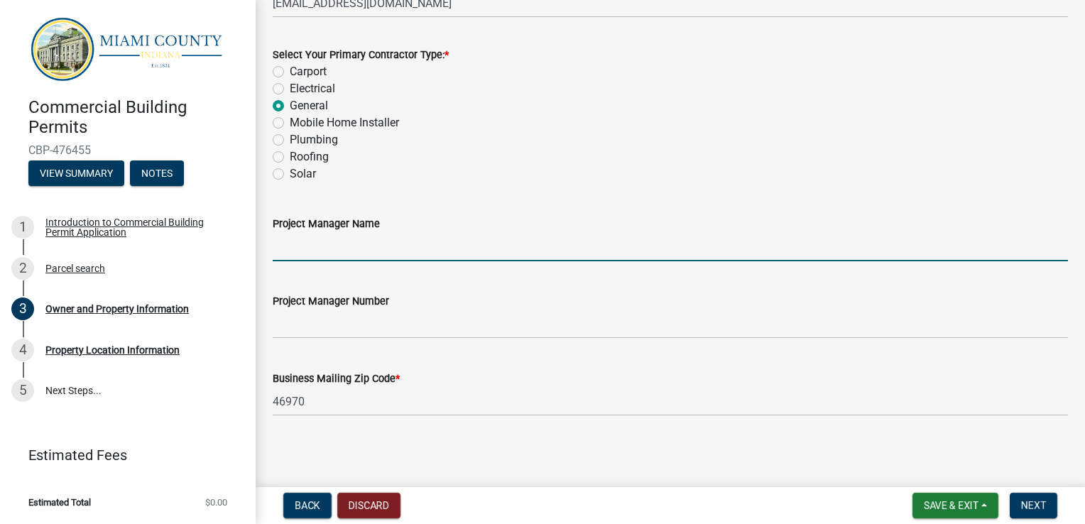
click at [460, 251] on input "Project Manager Name" at bounding box center [670, 246] width 795 height 29
type input "[PERSON_NAME]"
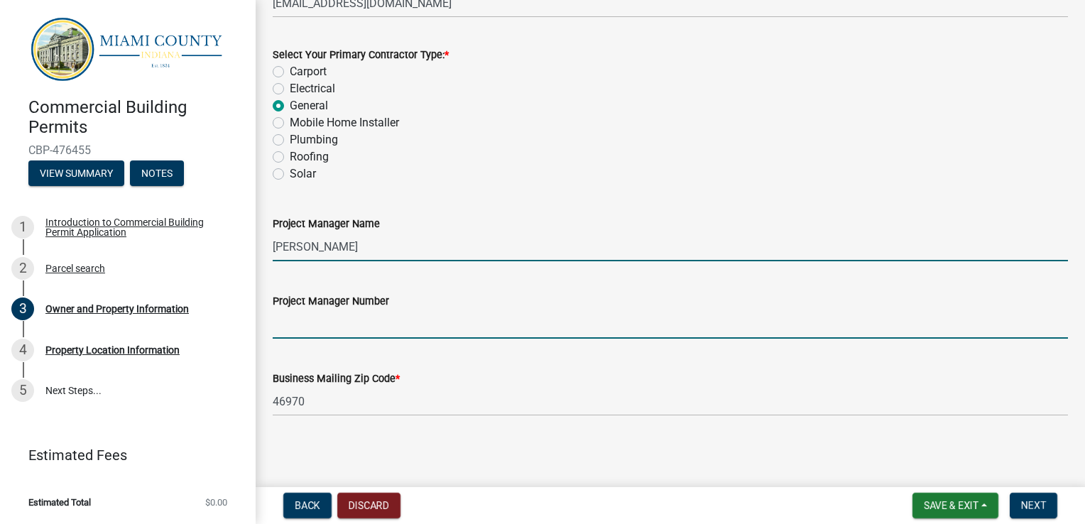
click at [419, 329] on input "Project Manager Number" at bounding box center [670, 324] width 795 height 29
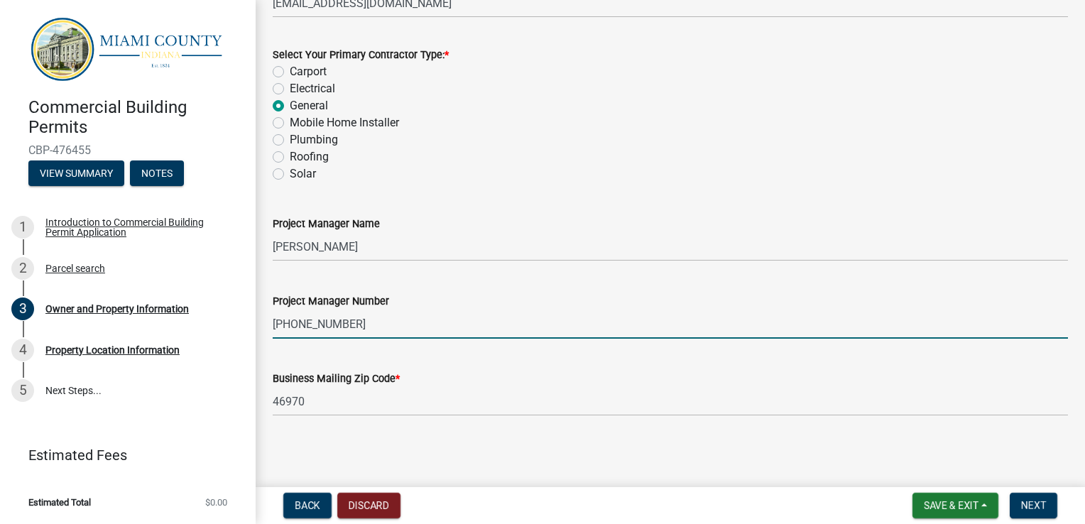
scroll to position [1985, 0]
type input "[PHONE_NUMBER]"
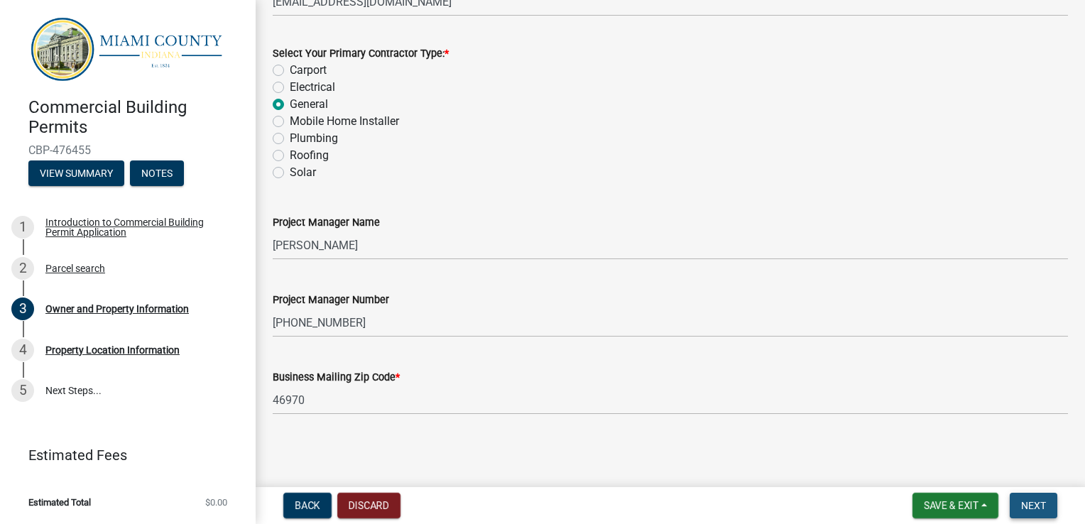
click at [1042, 502] on span "Next" at bounding box center [1033, 505] width 25 height 11
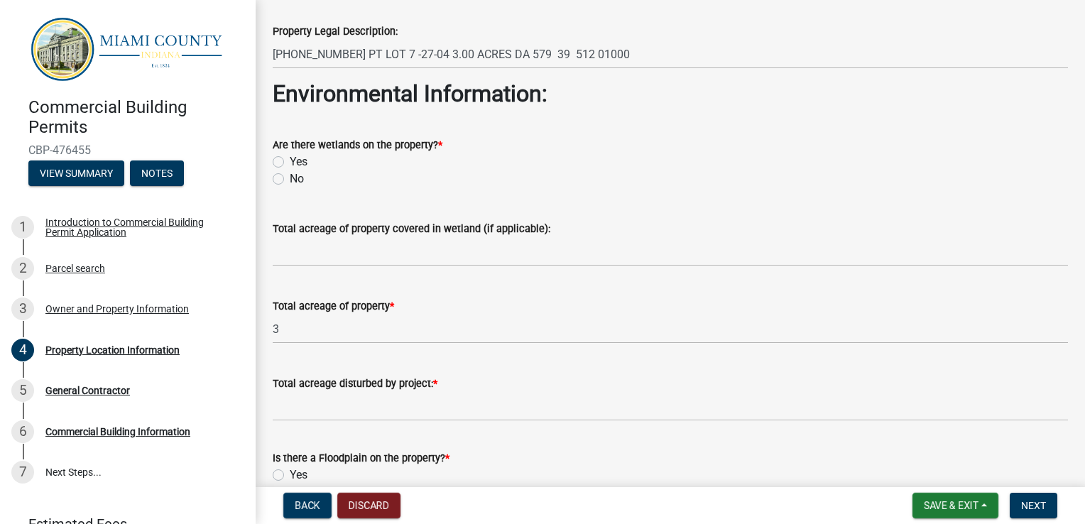
scroll to position [596, 0]
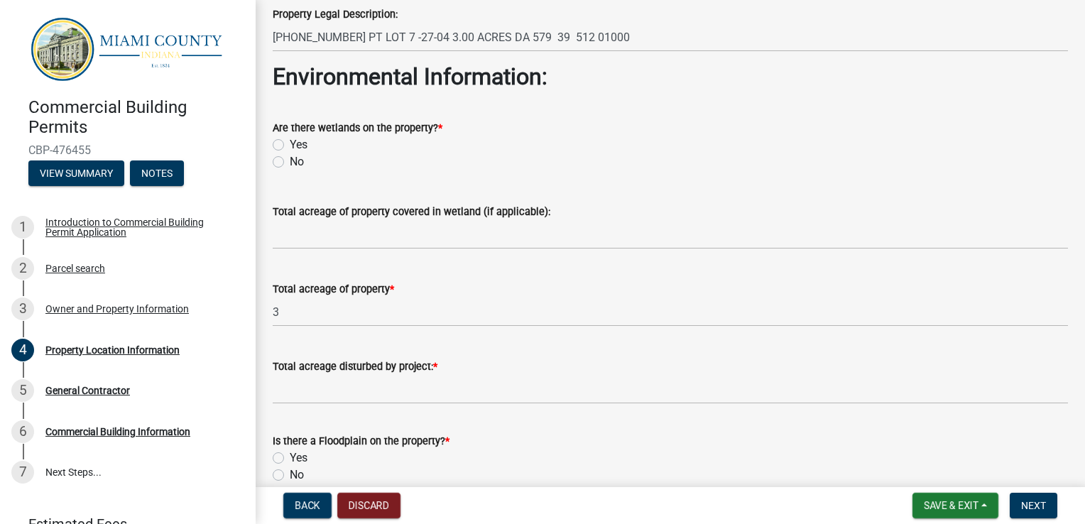
click at [290, 163] on label "No" at bounding box center [297, 161] width 14 height 17
click at [290, 163] on input "No" at bounding box center [294, 157] width 9 height 9
radio input "true"
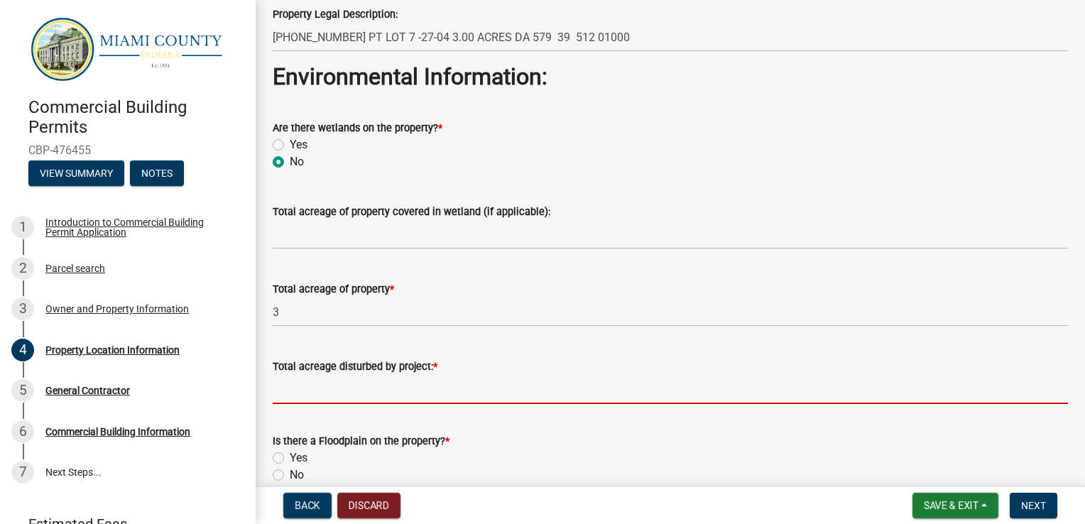
click at [755, 396] on input "Total acreage disturbed by project: *" at bounding box center [670, 389] width 795 height 29
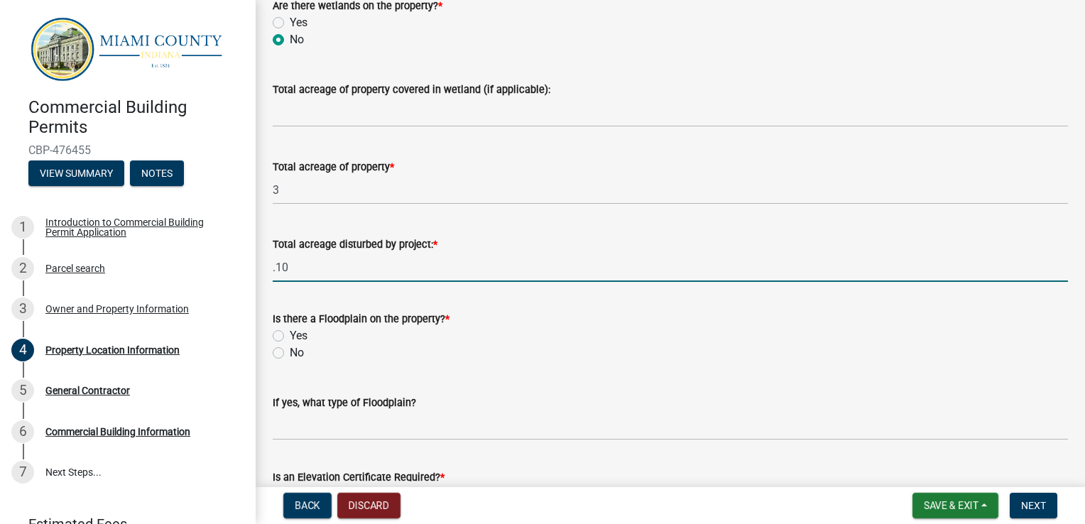
scroll to position [738, 0]
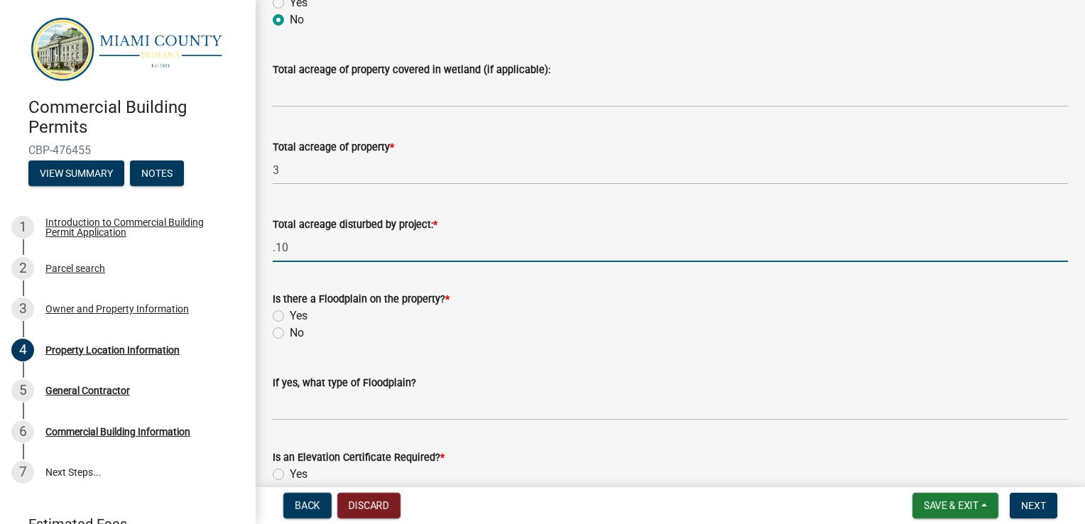
type input ".10"
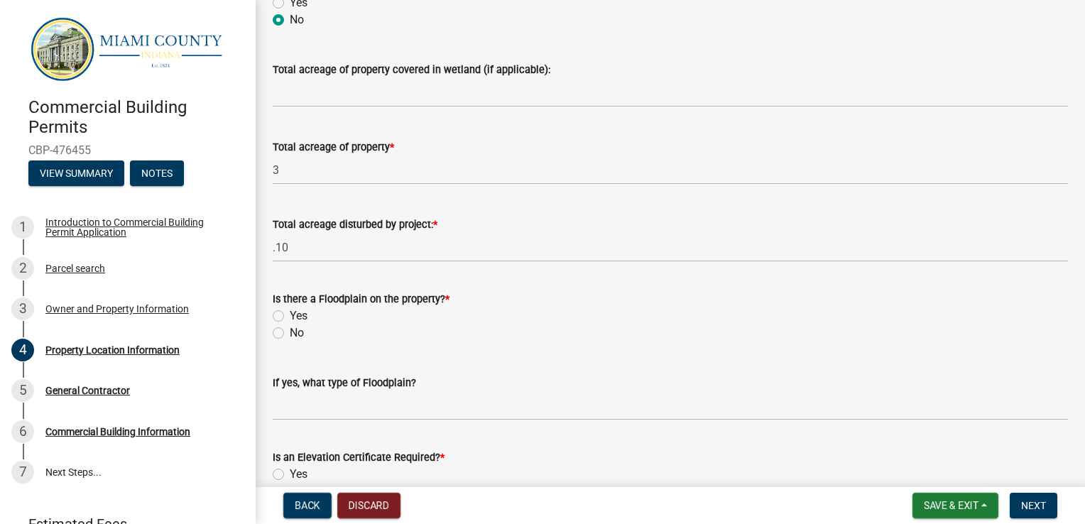
click at [290, 334] on label "No" at bounding box center [297, 332] width 14 height 17
click at [290, 334] on input "No" at bounding box center [294, 328] width 9 height 9
radio input "true"
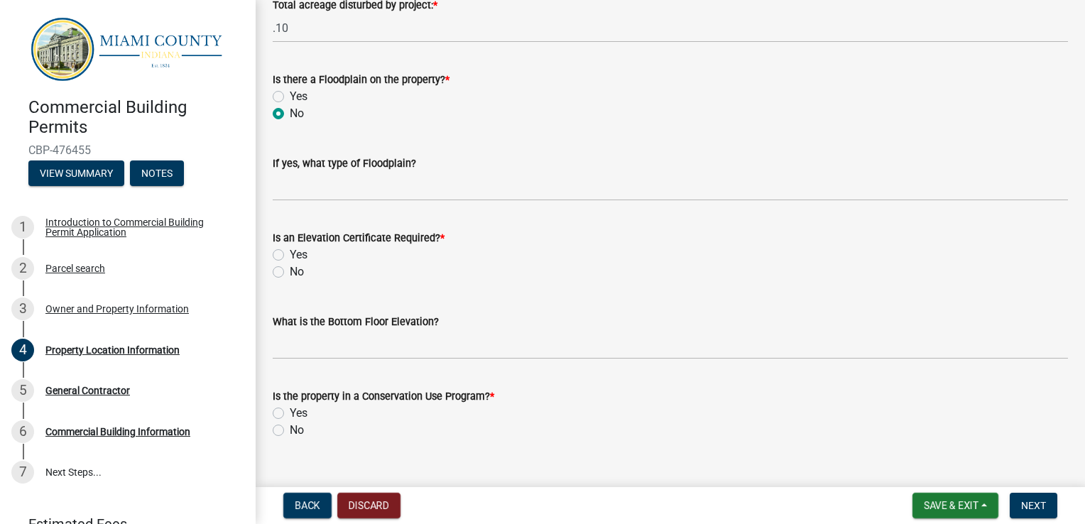
scroll to position [983, 0]
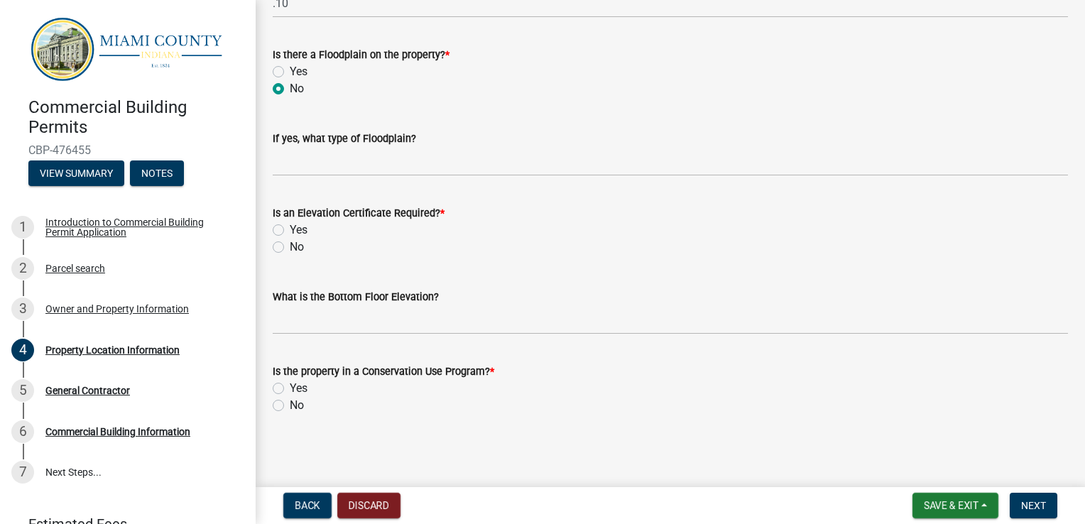
click at [290, 248] on label "No" at bounding box center [297, 247] width 14 height 17
click at [290, 248] on input "No" at bounding box center [294, 243] width 9 height 9
radio input "true"
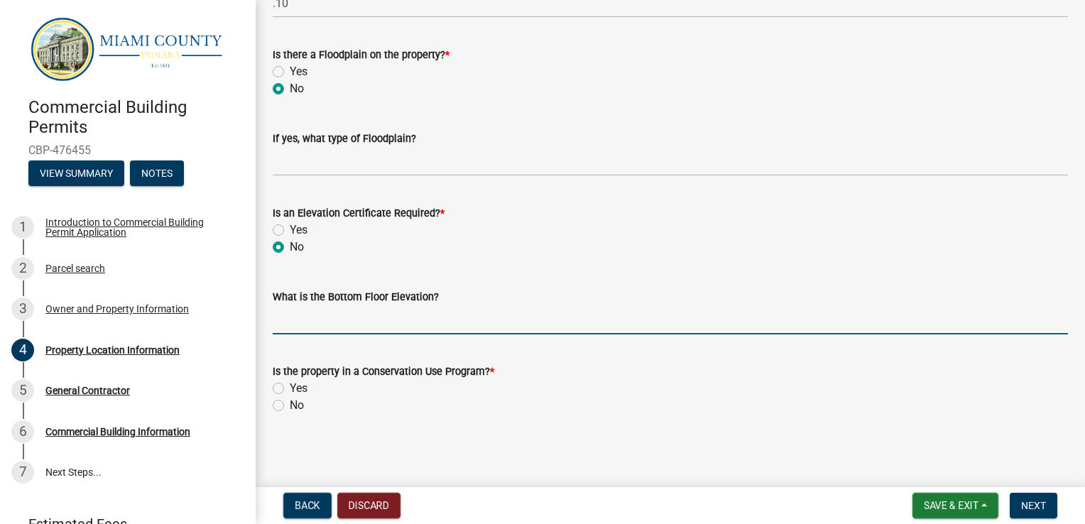
click at [338, 326] on input "What is the Bottom Floor Elevation?" at bounding box center [670, 319] width 795 height 29
click at [290, 403] on label "No" at bounding box center [297, 405] width 14 height 17
click at [290, 403] on input "No" at bounding box center [294, 401] width 9 height 9
radio input "true"
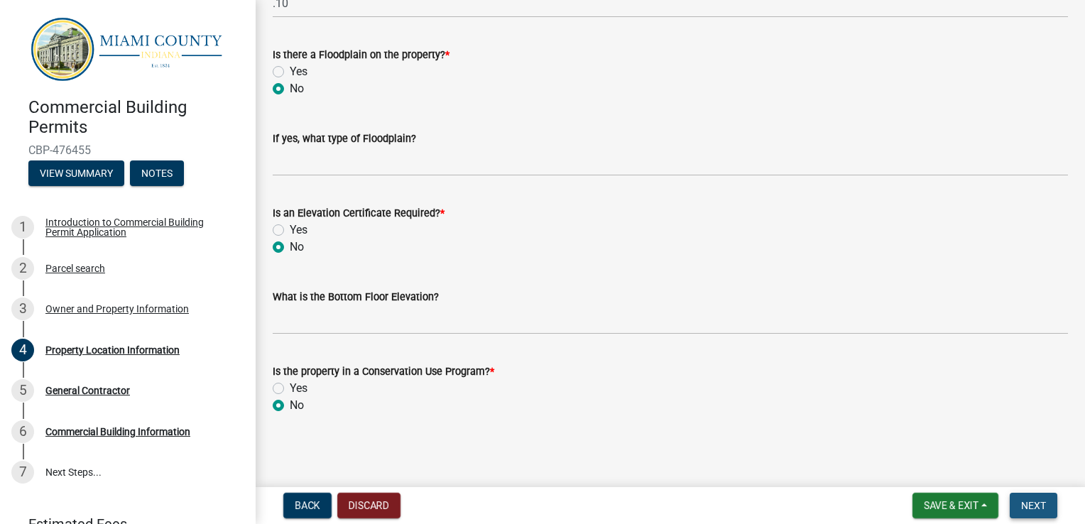
click at [1037, 504] on span "Next" at bounding box center [1033, 505] width 25 height 11
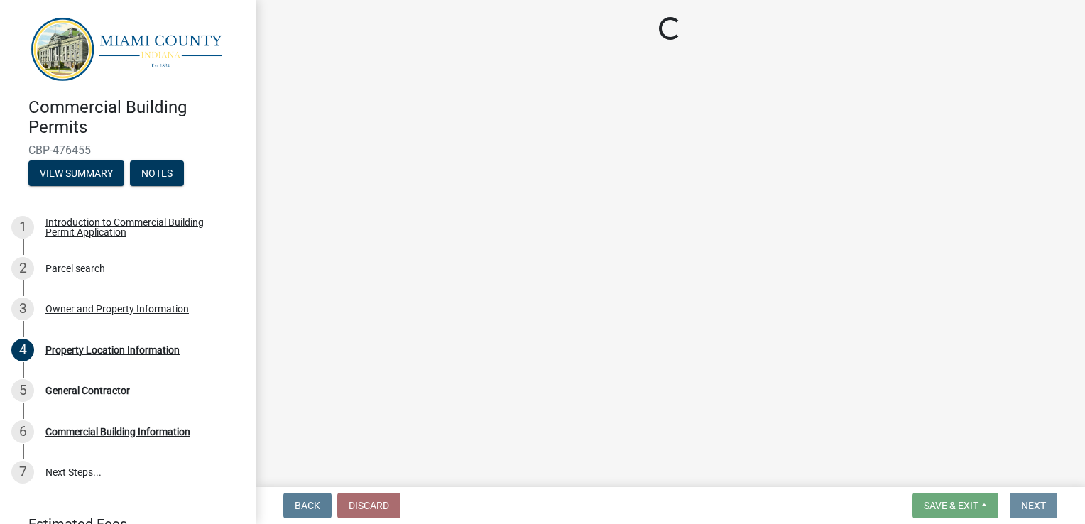
scroll to position [0, 0]
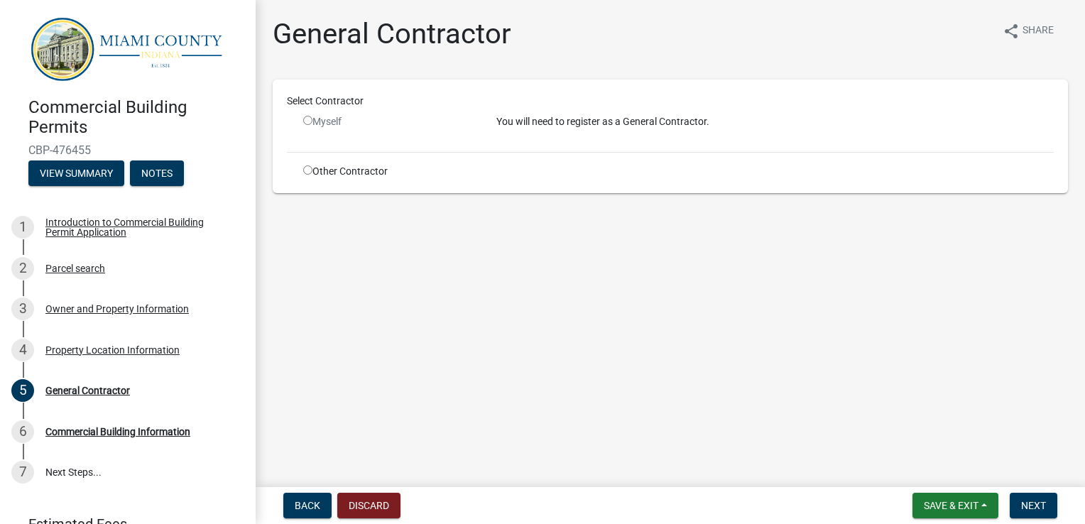
click at [307, 118] on input "radio" at bounding box center [307, 120] width 9 height 9
radio input "false"
click at [308, 171] on input "radio" at bounding box center [307, 169] width 9 height 9
radio input "true"
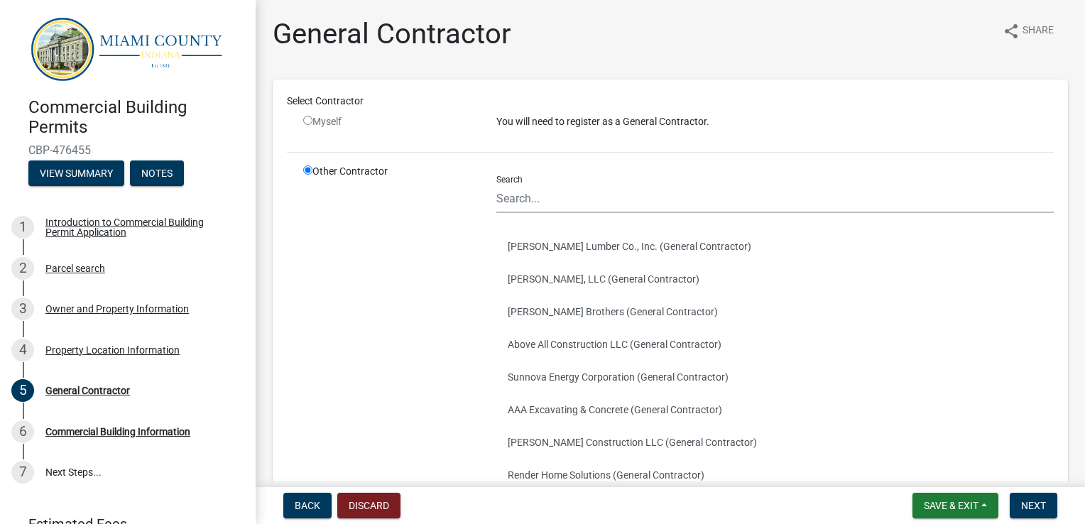
click at [310, 121] on input "radio" at bounding box center [307, 120] width 9 height 9
radio input "false"
radio input "true"
click at [310, 121] on input "radio" at bounding box center [307, 120] width 9 height 9
radio input "false"
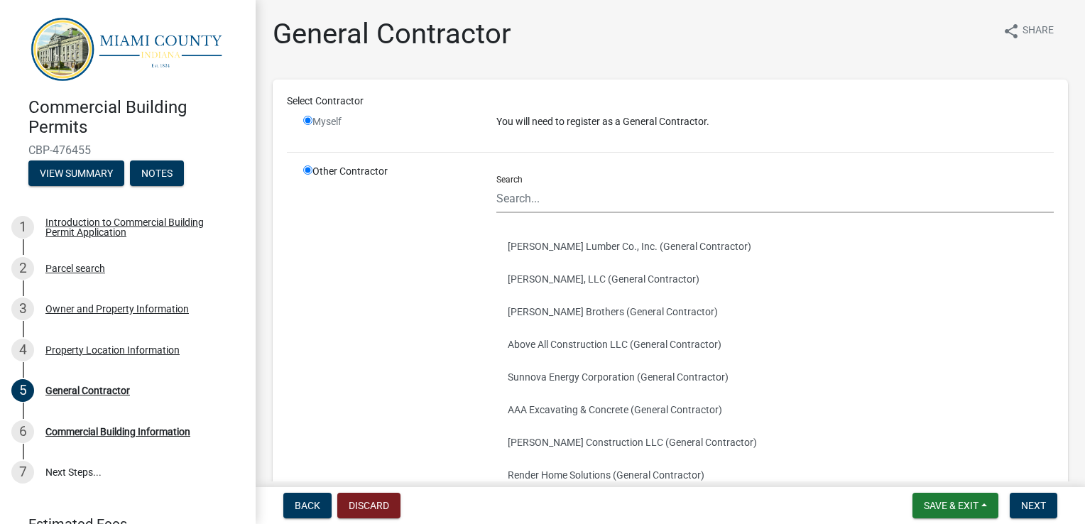
radio input "true"
click at [310, 121] on input "radio" at bounding box center [307, 120] width 9 height 9
radio input "false"
radio input "true"
click at [310, 121] on input "radio" at bounding box center [307, 120] width 9 height 9
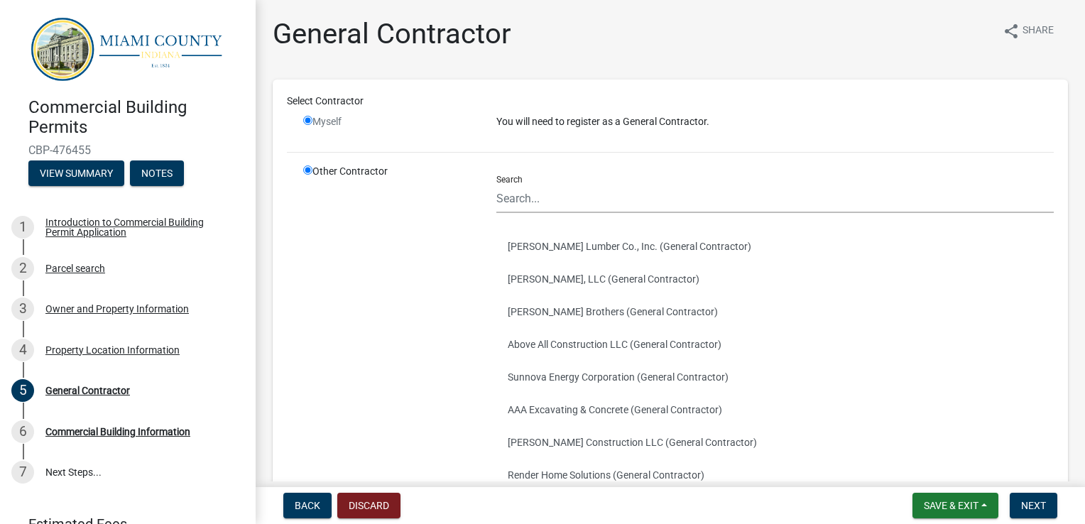
radio input "false"
radio input "true"
click at [508, 201] on input "Search" at bounding box center [774, 198] width 557 height 29
click at [312, 121] on div "Myself" at bounding box center [389, 121] width 172 height 15
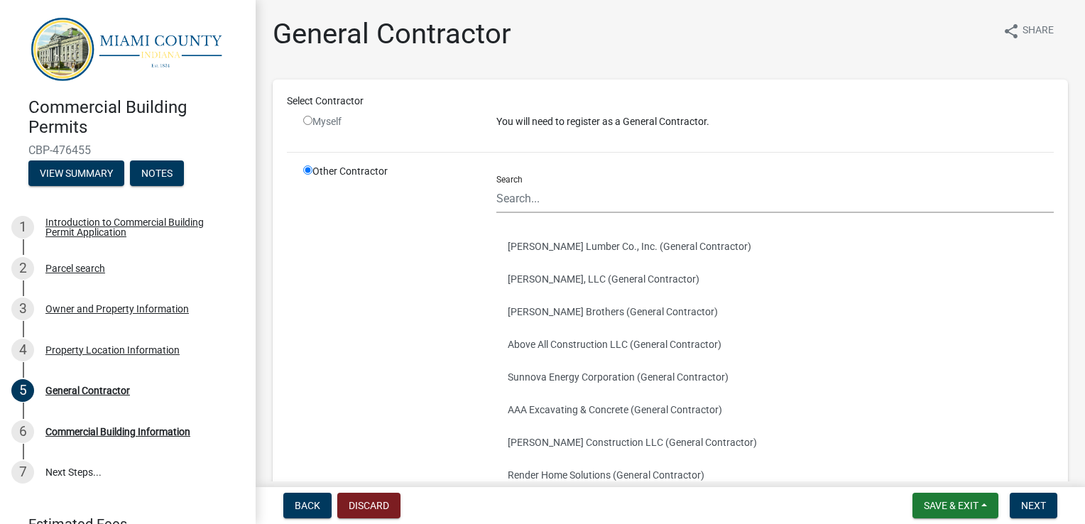
click at [302, 121] on div "Myself" at bounding box center [389, 127] width 193 height 26
click at [511, 116] on p "You will need to register as a General Contractor." at bounding box center [774, 121] width 557 height 15
click at [308, 119] on input "radio" at bounding box center [307, 120] width 9 height 9
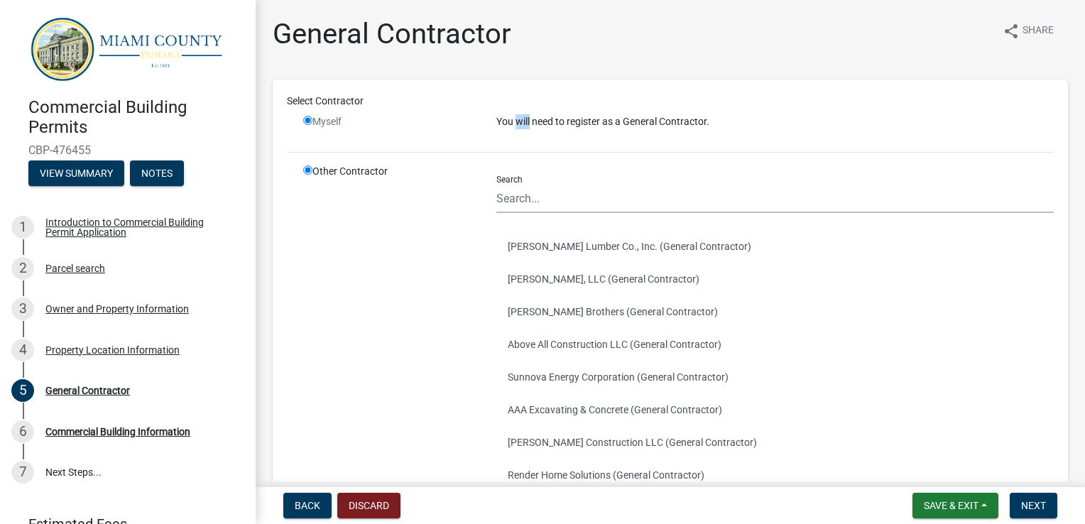
radio input "false"
radio input "true"
click at [308, 119] on input "radio" at bounding box center [307, 120] width 9 height 9
radio input "false"
radio input "true"
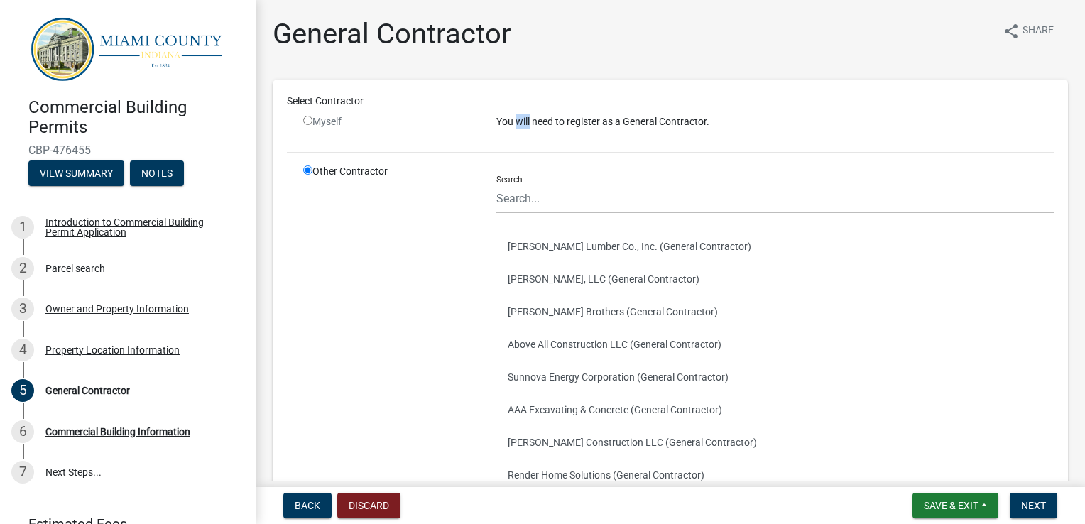
click at [308, 119] on input "radio" at bounding box center [307, 120] width 9 height 9
radio input "false"
radio input "true"
click at [308, 119] on input "radio" at bounding box center [307, 120] width 9 height 9
radio input "false"
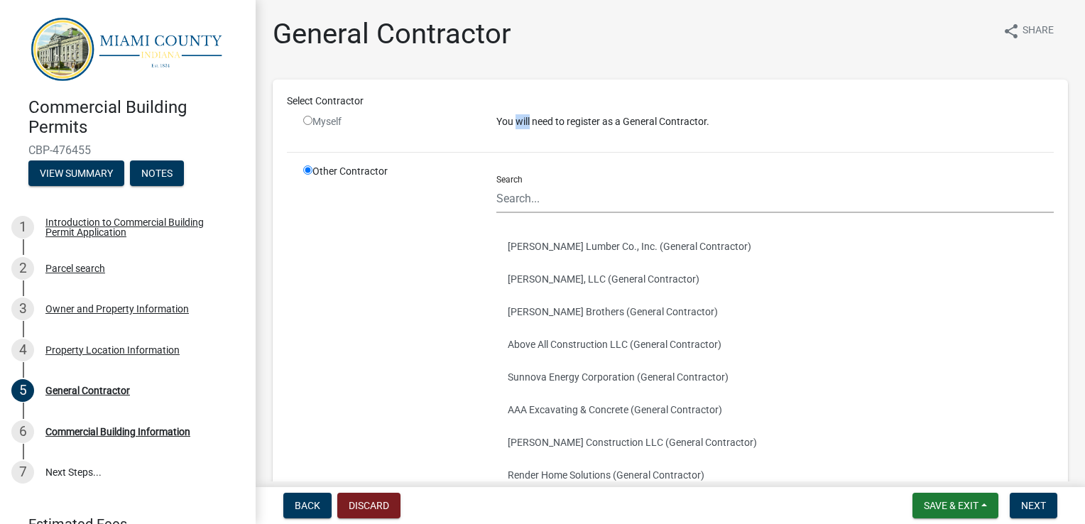
radio input "true"
click at [308, 119] on input "radio" at bounding box center [307, 120] width 9 height 9
radio input "false"
radio input "true"
click at [308, 119] on input "radio" at bounding box center [307, 120] width 9 height 9
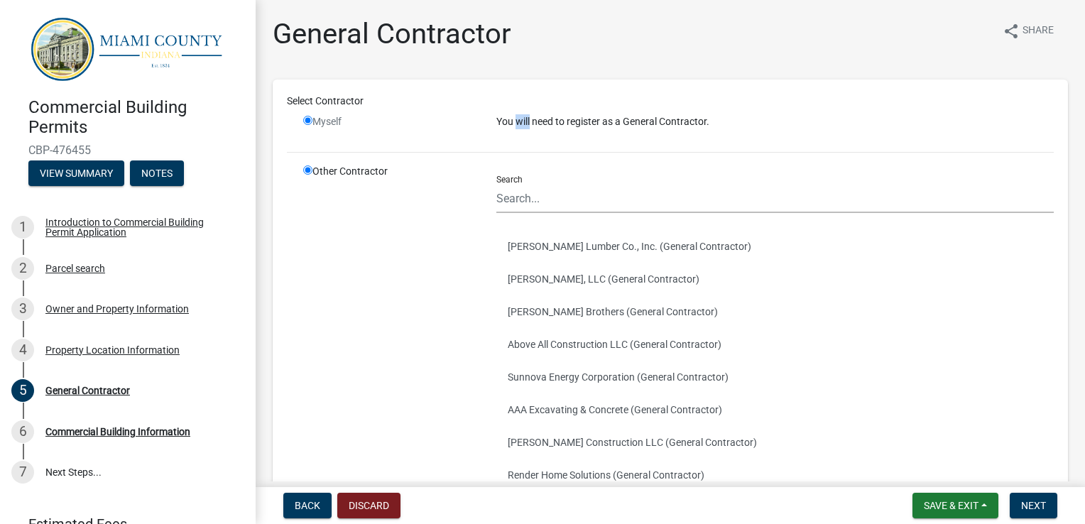
radio input "false"
radio input "true"
click at [308, 119] on input "radio" at bounding box center [307, 120] width 9 height 9
radio input "false"
radio input "true"
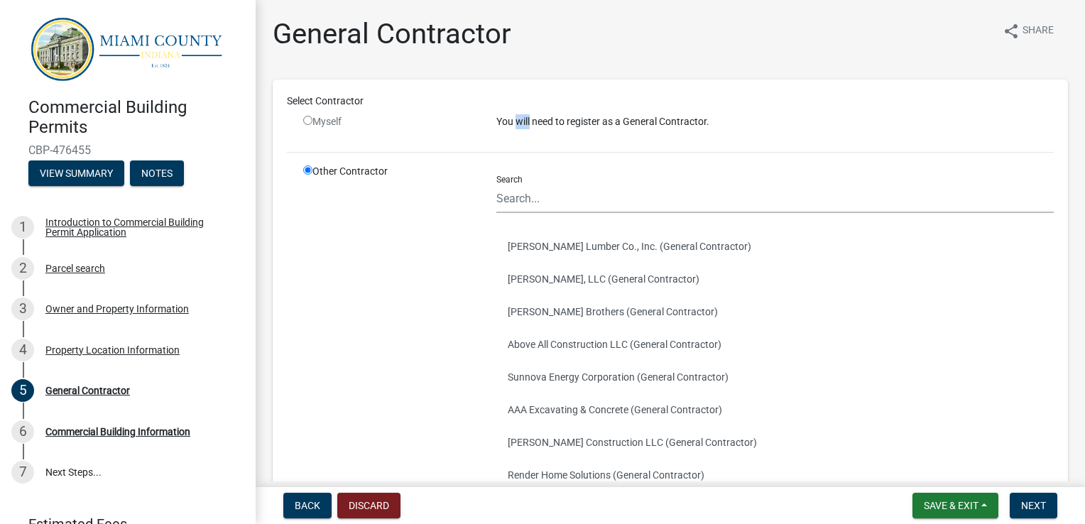
click at [308, 119] on input "radio" at bounding box center [307, 120] width 9 height 9
radio input "false"
radio input "true"
click at [308, 119] on input "radio" at bounding box center [307, 120] width 9 height 9
radio input "false"
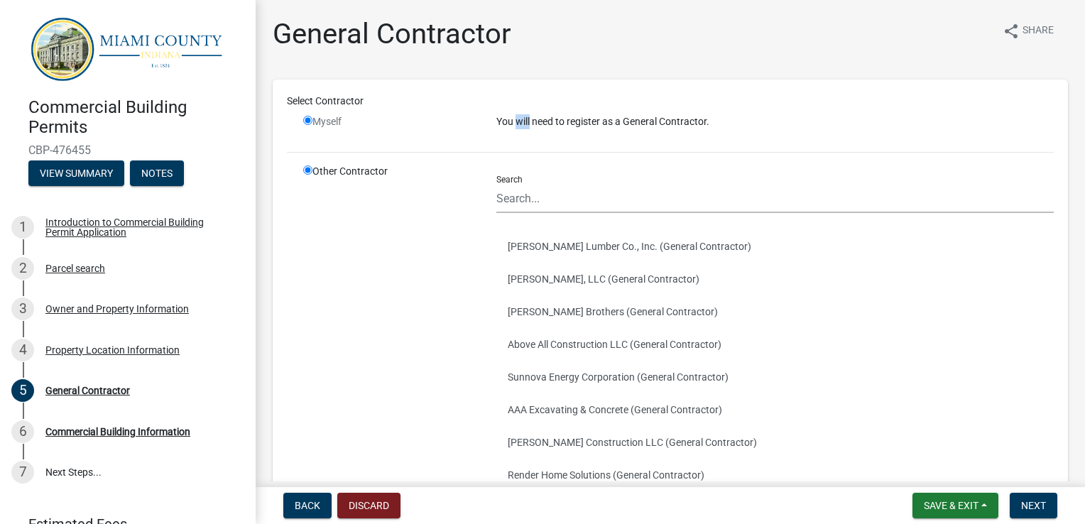
radio input "true"
click at [308, 119] on input "radio" at bounding box center [307, 120] width 9 height 9
radio input "false"
radio input "true"
click at [308, 119] on input "radio" at bounding box center [307, 120] width 9 height 9
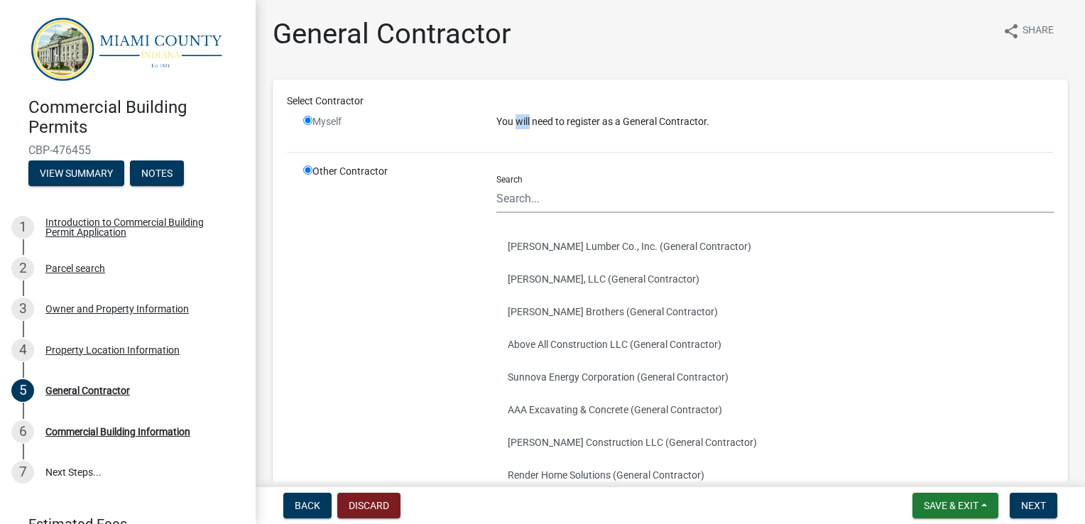
radio input "false"
radio input "true"
click at [308, 119] on input "radio" at bounding box center [307, 120] width 9 height 9
radio input "false"
radio input "true"
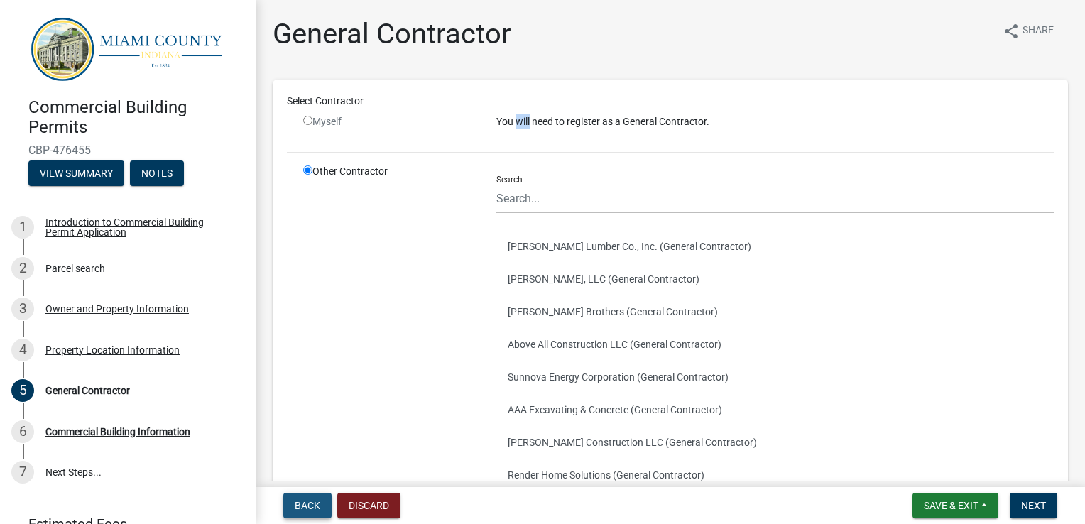
click at [318, 510] on span "Back" at bounding box center [308, 505] width 26 height 11
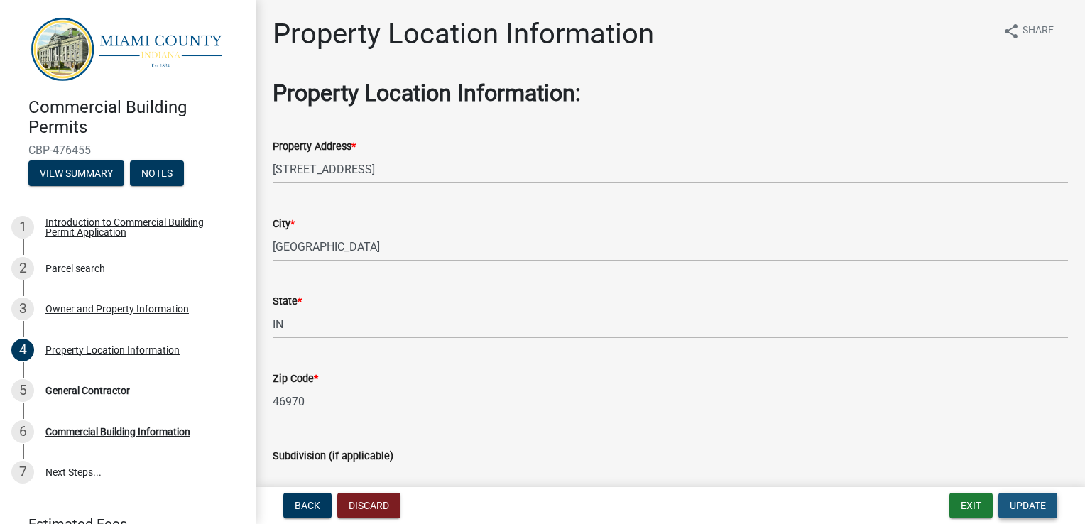
click at [1022, 506] on span "Update" at bounding box center [1028, 505] width 36 height 11
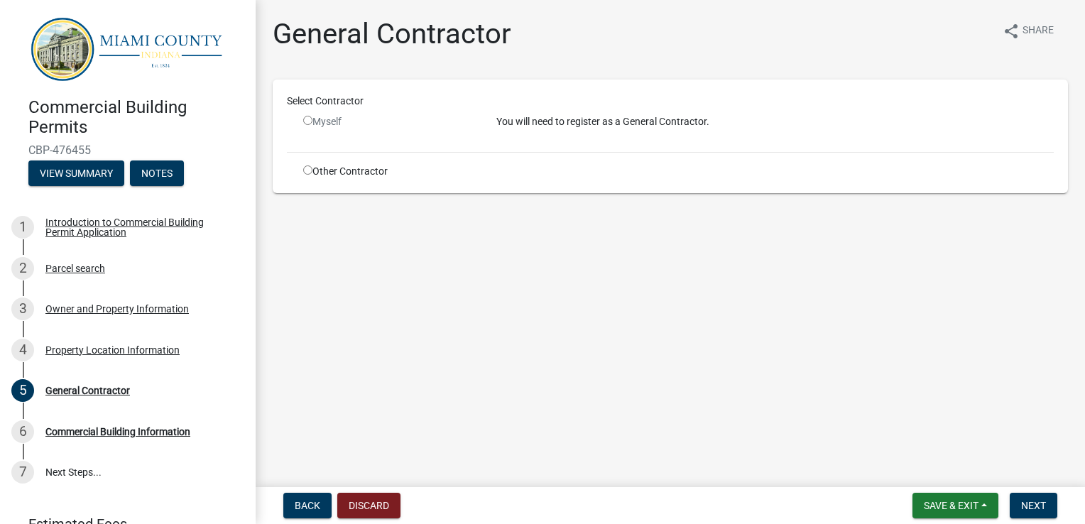
click at [306, 121] on input "radio" at bounding box center [307, 120] width 9 height 9
click at [1022, 503] on span "Next" at bounding box center [1033, 505] width 25 height 11
click at [336, 119] on div "Myself" at bounding box center [389, 121] width 172 height 15
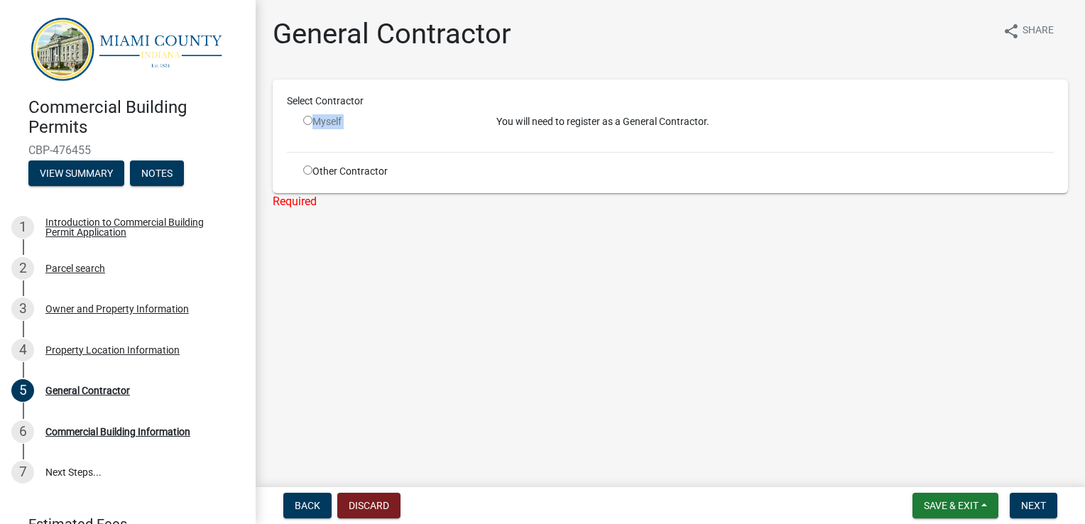
click at [336, 119] on div "Myself" at bounding box center [389, 121] width 172 height 15
drag, startPoint x: 336, startPoint y: 119, endPoint x: 307, endPoint y: 121, distance: 28.5
click at [307, 121] on input "radio" at bounding box center [307, 120] width 9 height 9
radio input "false"
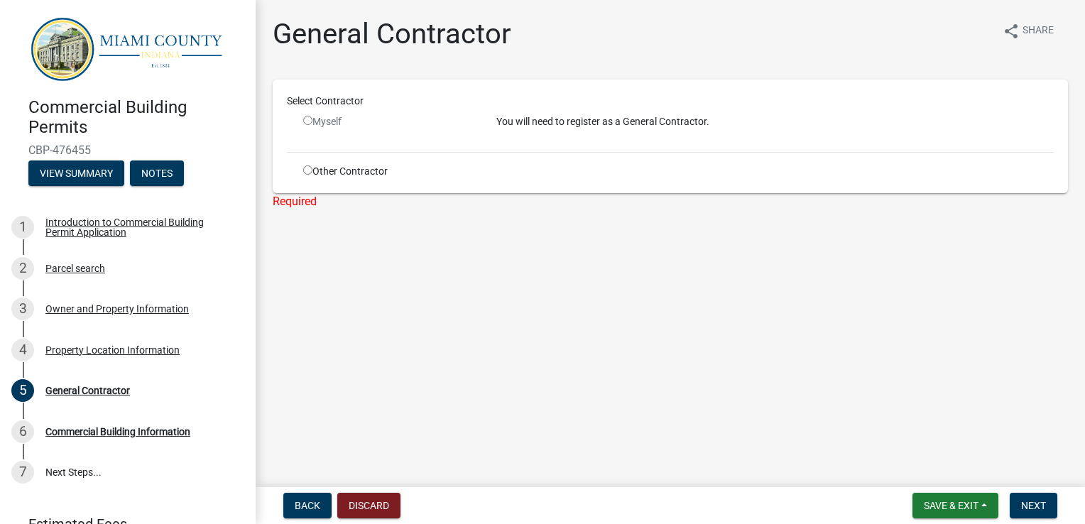
drag, startPoint x: 307, startPoint y: 121, endPoint x: 398, endPoint y: 165, distance: 100.3
click at [398, 165] on div "Other Contractor" at bounding box center [389, 171] width 193 height 15
click at [307, 168] on input "radio" at bounding box center [307, 169] width 9 height 9
radio input "true"
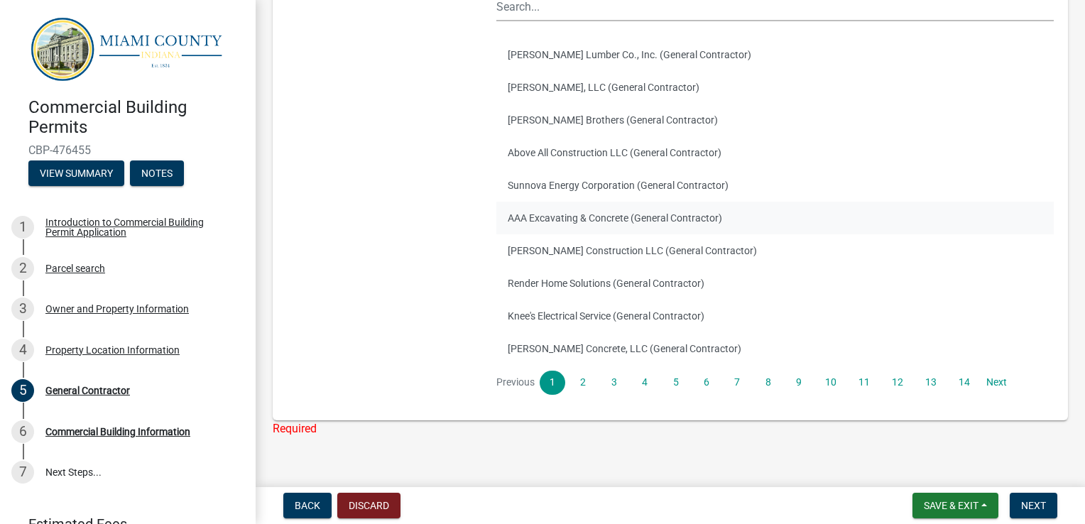
scroll to position [193, 0]
click at [587, 386] on link "2" at bounding box center [583, 381] width 26 height 24
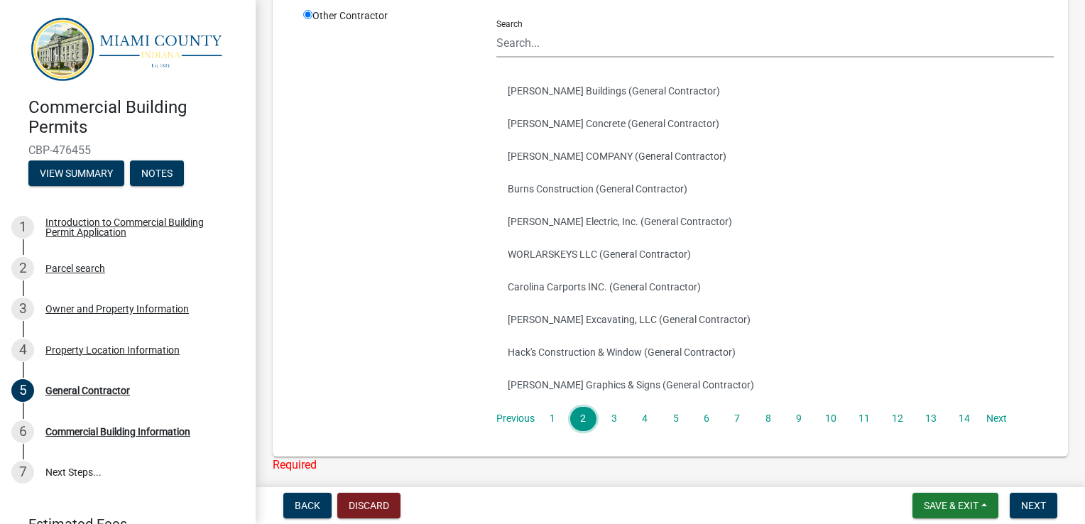
scroll to position [156, 0]
click at [612, 416] on link "3" at bounding box center [614, 418] width 26 height 24
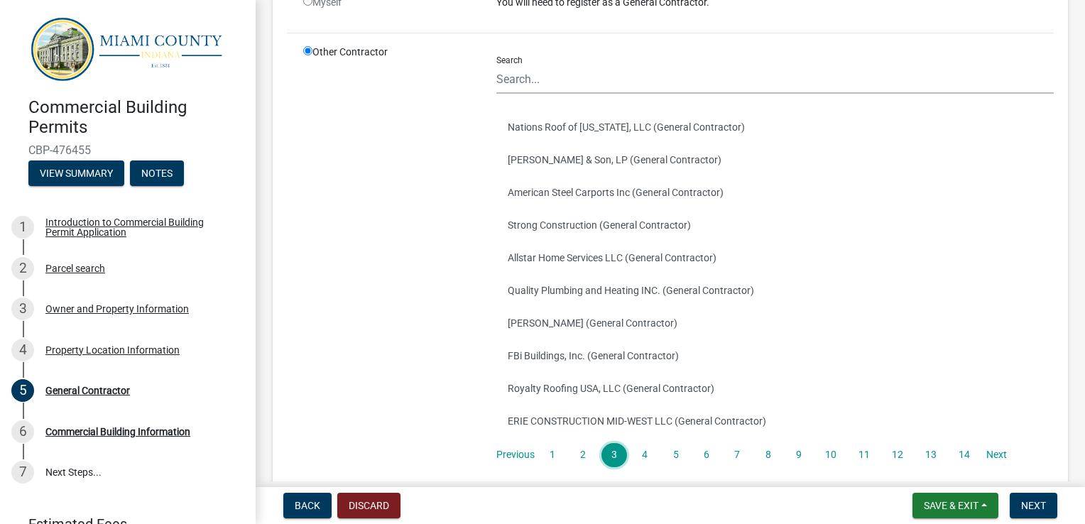
scroll to position [127, 0]
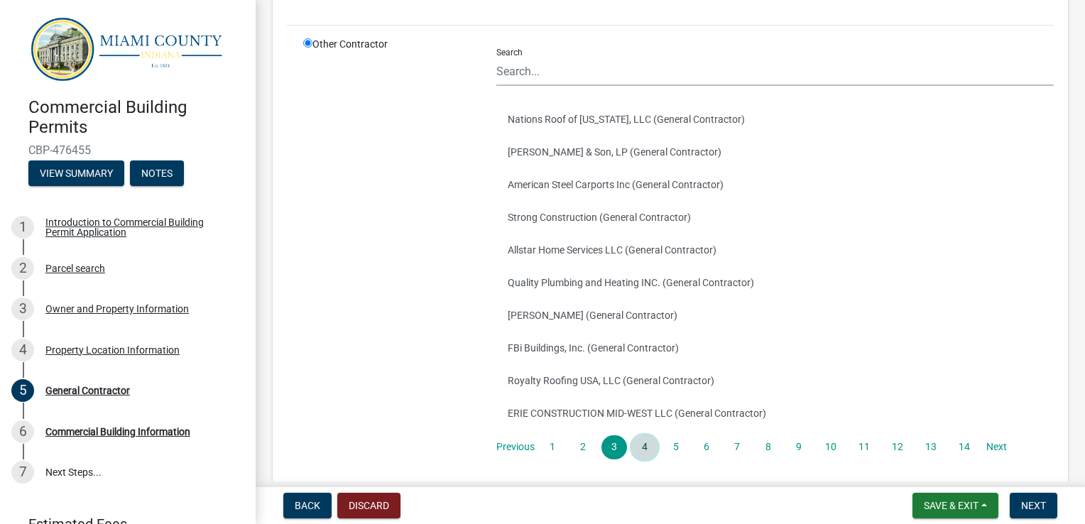
click at [642, 442] on link "4" at bounding box center [645, 447] width 26 height 24
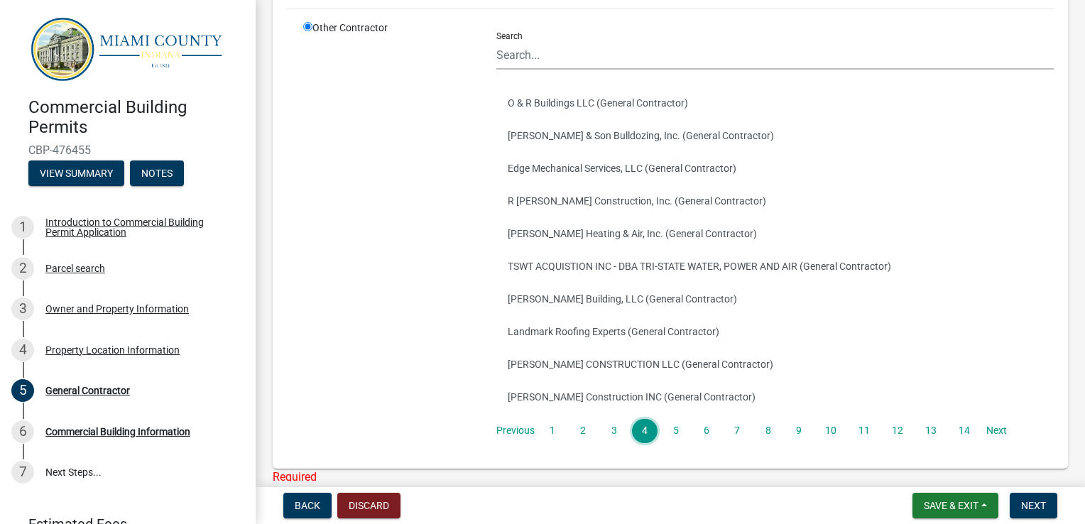
scroll to position [144, 0]
click at [667, 428] on link "5" at bounding box center [675, 430] width 26 height 24
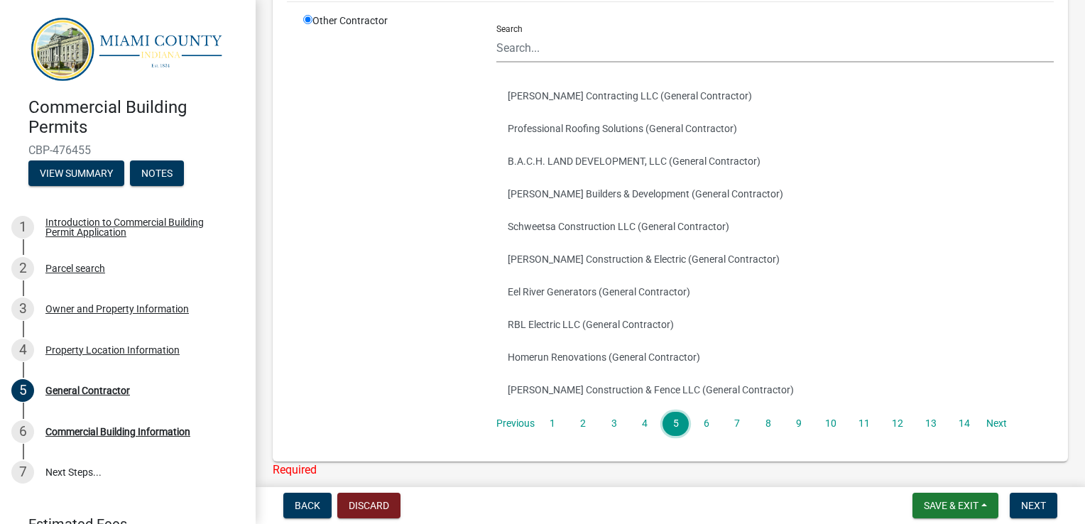
scroll to position [151, 0]
click at [699, 427] on link "6" at bounding box center [707, 424] width 26 height 24
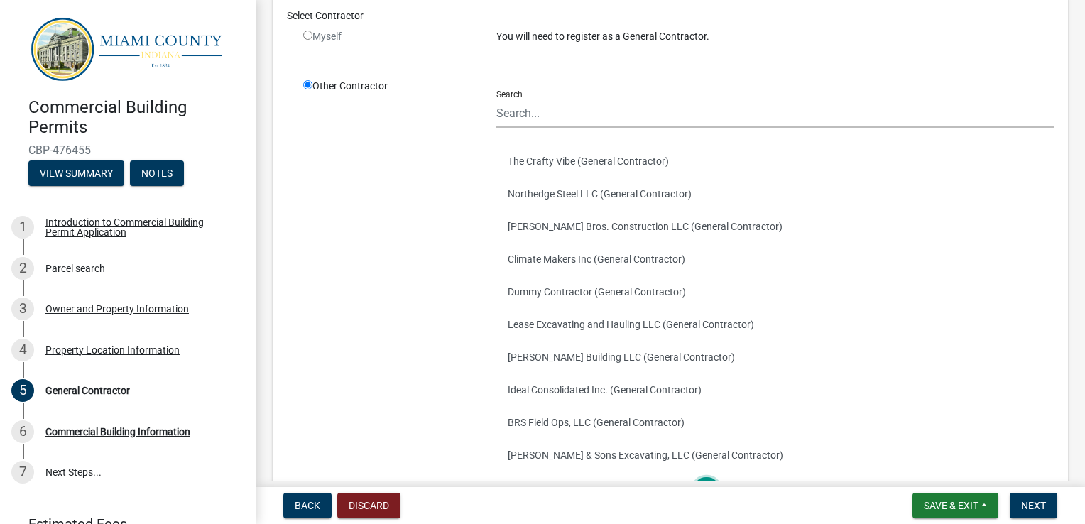
scroll to position [96, 0]
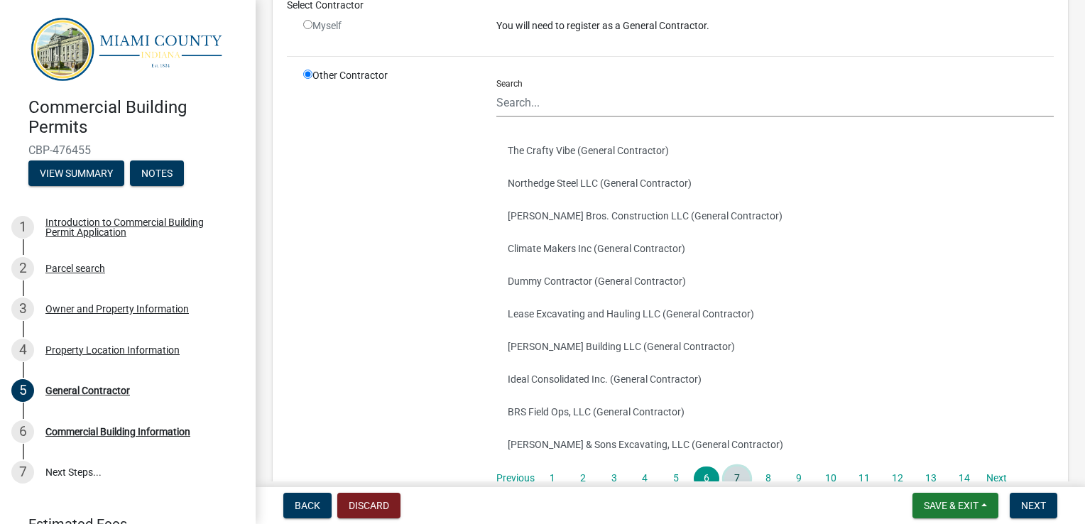
click at [731, 477] on link "7" at bounding box center [737, 478] width 26 height 24
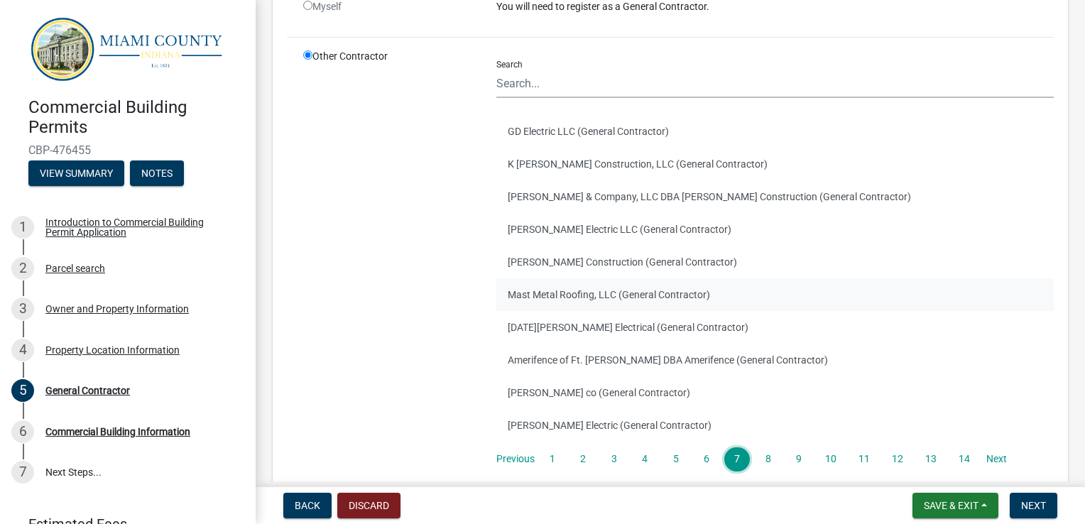
scroll to position [116, 0]
click at [771, 452] on link "8" at bounding box center [768, 458] width 26 height 24
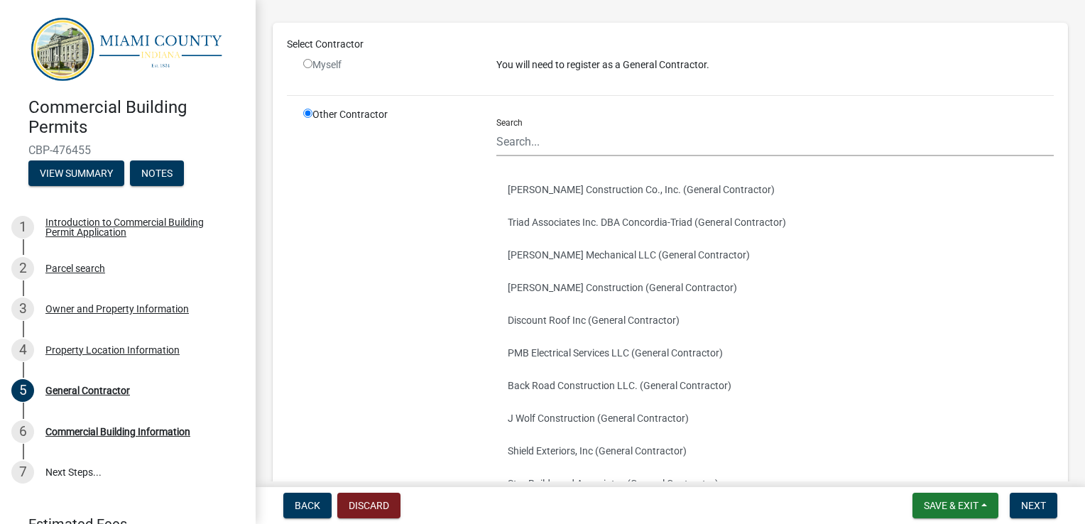
scroll to position [54, 0]
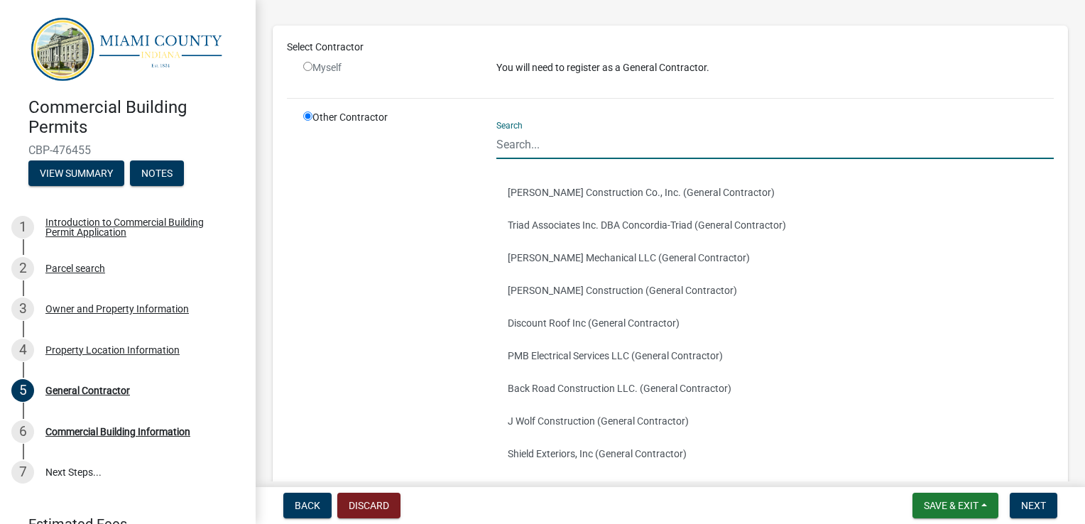
click at [594, 146] on input "Search" at bounding box center [774, 144] width 557 height 29
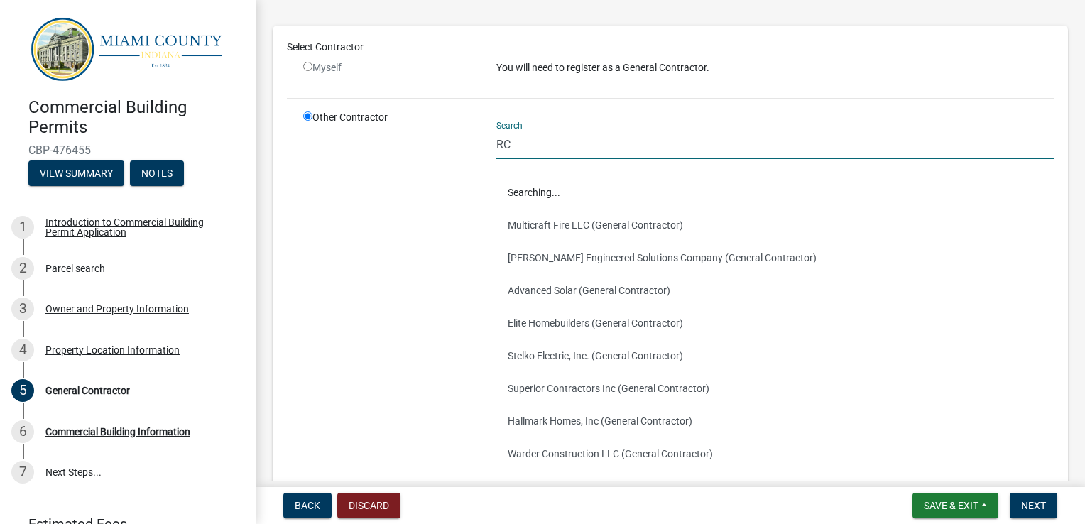
scroll to position [0, 0]
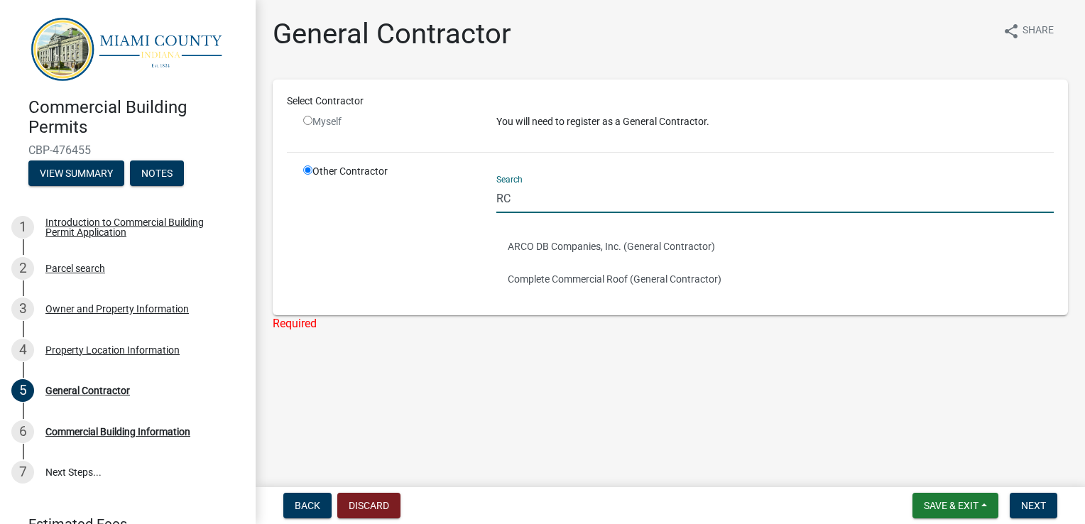
type input "R"
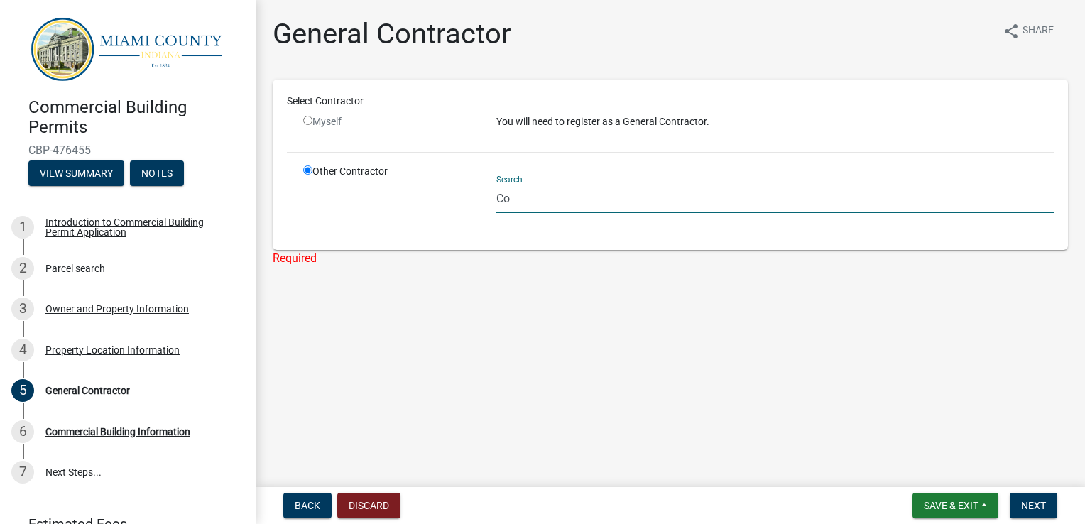
type input "C"
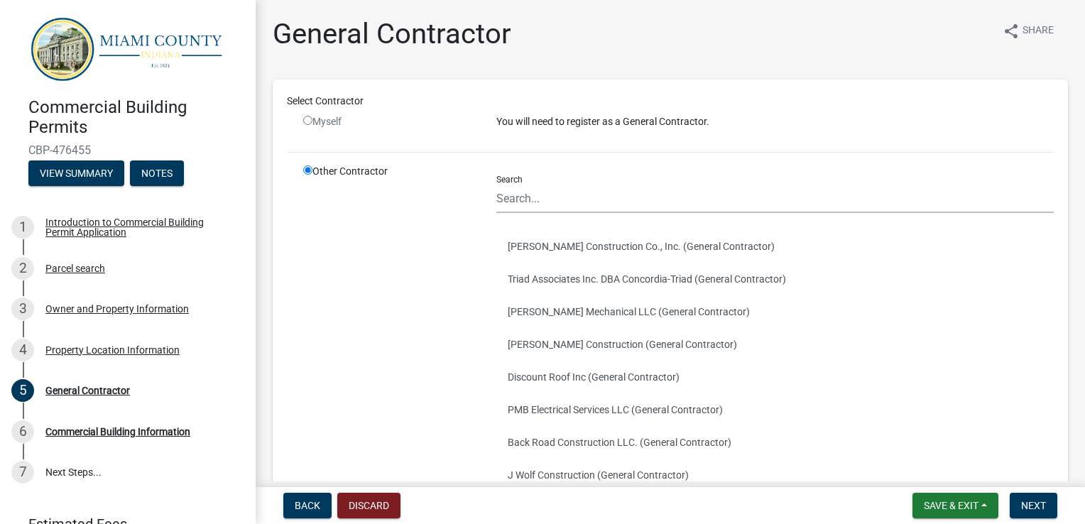
click at [307, 117] on input "radio" at bounding box center [307, 120] width 9 height 9
radio input "false"
radio input "true"
click at [307, 117] on input "radio" at bounding box center [307, 120] width 9 height 9
radio input "false"
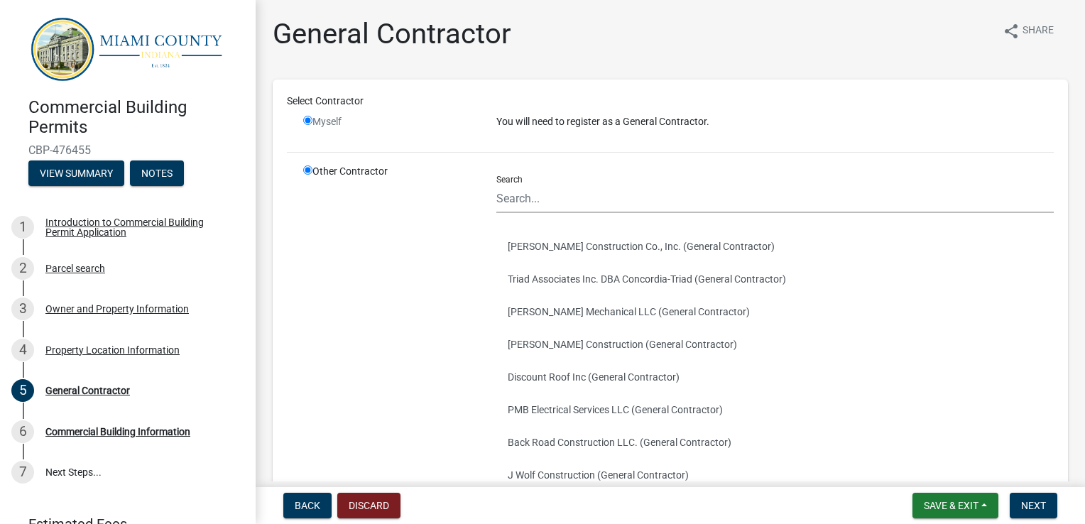
radio input "true"
click at [307, 117] on input "radio" at bounding box center [307, 120] width 9 height 9
radio input "false"
radio input "true"
click at [307, 117] on input "radio" at bounding box center [307, 120] width 9 height 9
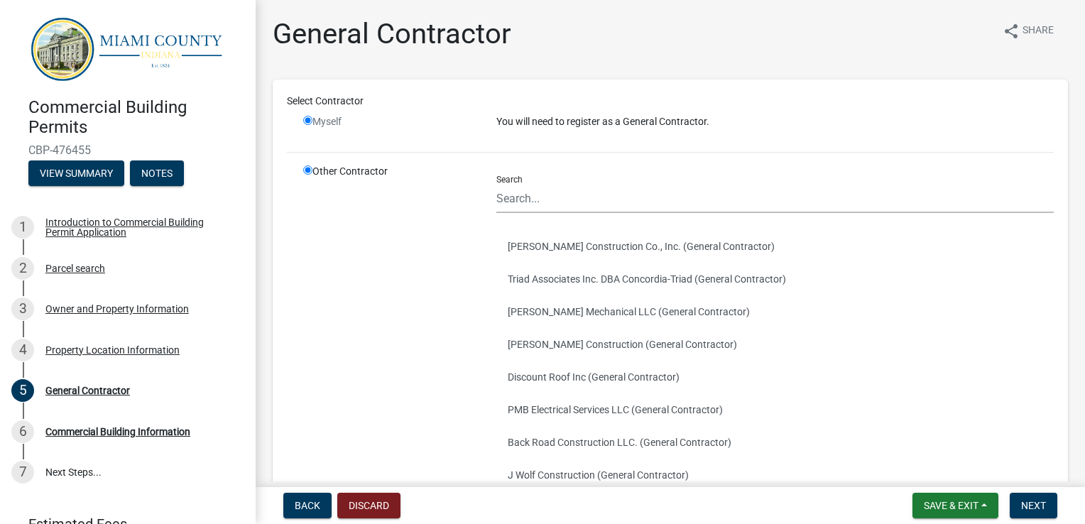
radio input "false"
radio input "true"
click at [307, 117] on input "radio" at bounding box center [307, 120] width 9 height 9
radio input "false"
radio input "true"
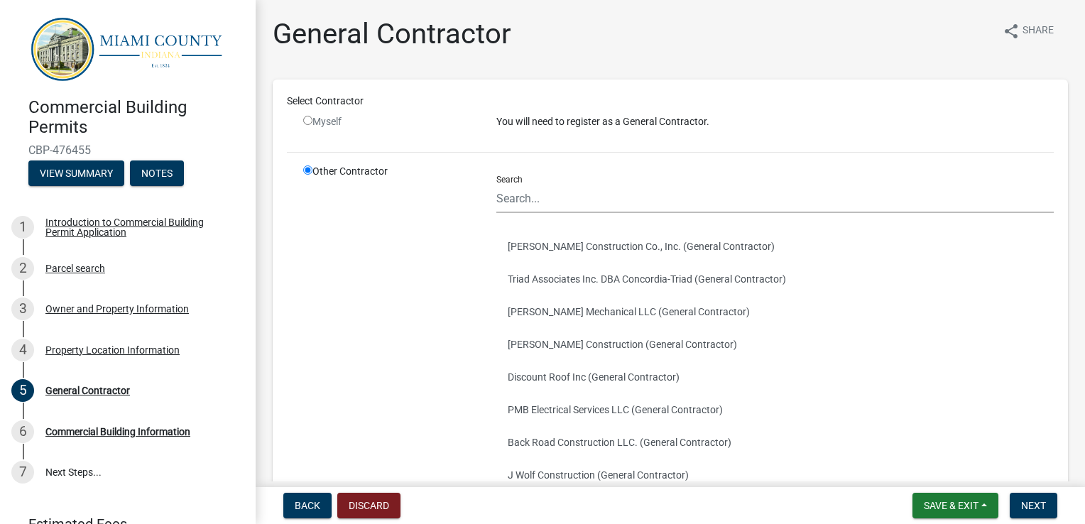
click at [307, 117] on input "radio" at bounding box center [307, 120] width 9 height 9
radio input "false"
radio input "true"
click at [307, 117] on input "radio" at bounding box center [307, 120] width 9 height 9
radio input "false"
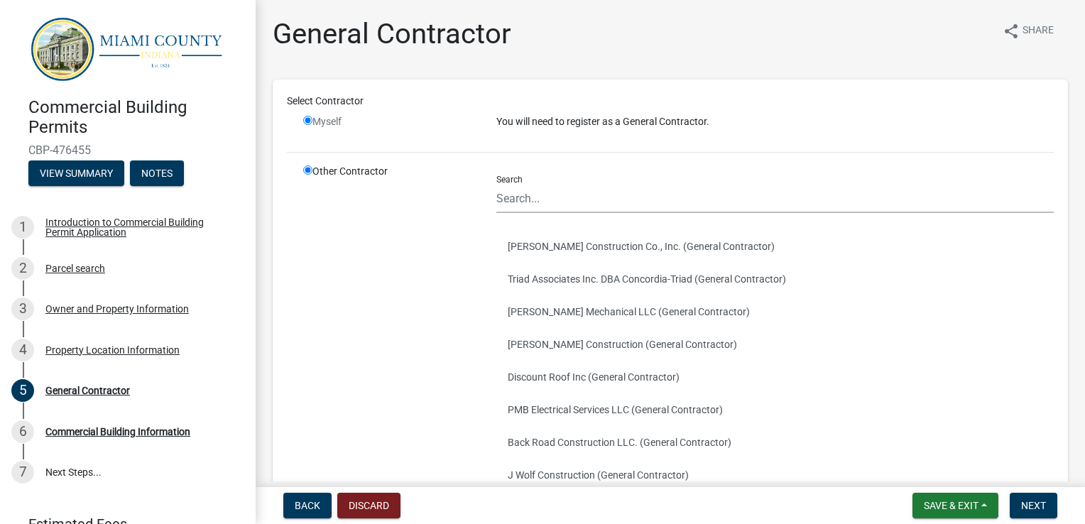
radio input "true"
click at [307, 117] on input "radio" at bounding box center [307, 120] width 9 height 9
radio input "false"
radio input "true"
click at [309, 503] on span "Back" at bounding box center [308, 505] width 26 height 11
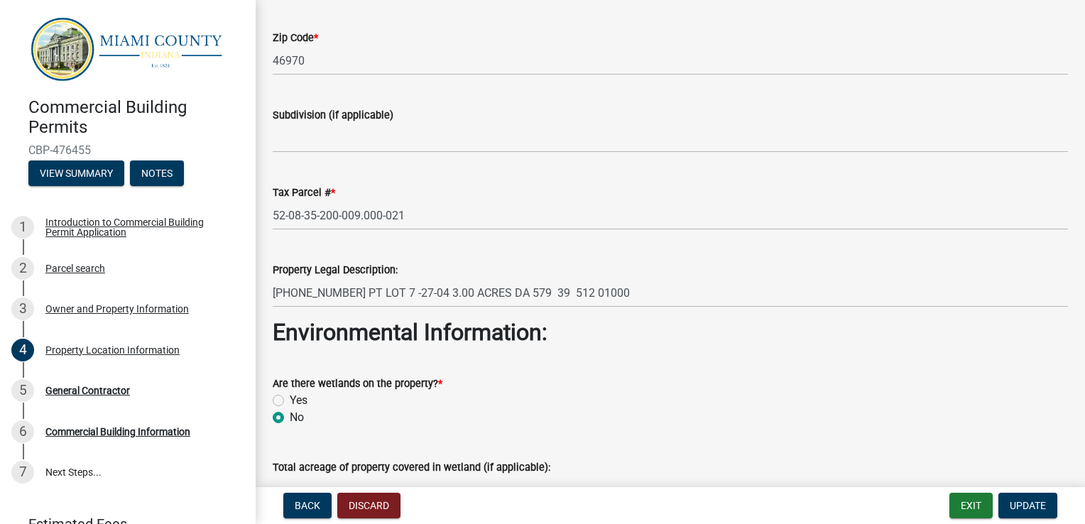
scroll to position [341, 0]
click at [81, 387] on div "General Contractor" at bounding box center [87, 391] width 84 height 10
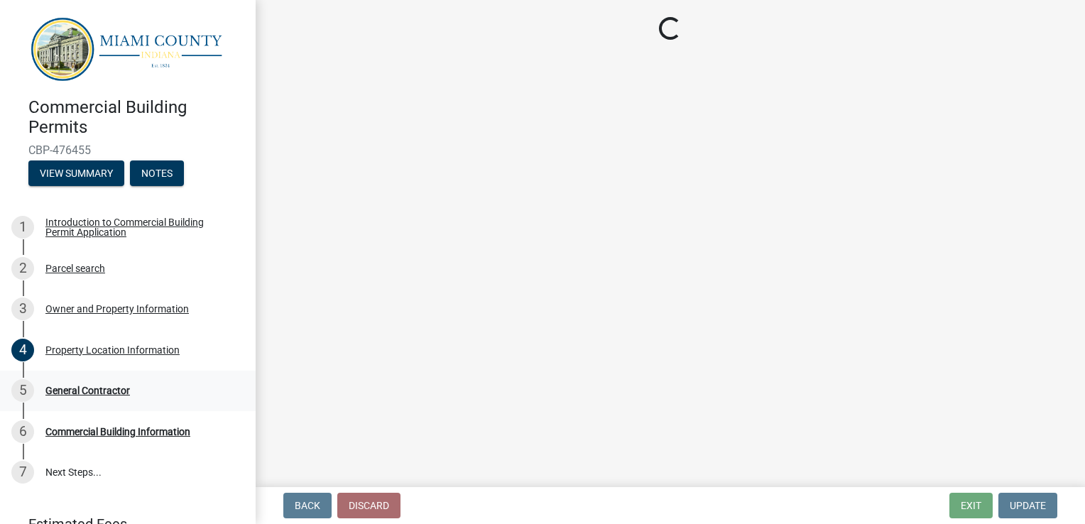
scroll to position [0, 0]
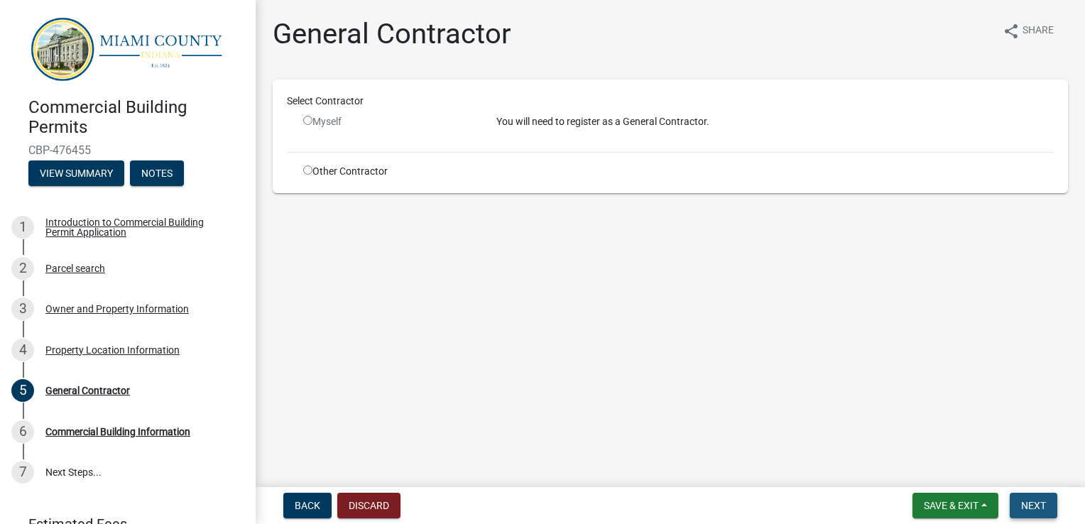
click at [1037, 508] on span "Next" at bounding box center [1033, 505] width 25 height 11
click at [929, 497] on button "Save & Exit" at bounding box center [955, 506] width 86 height 26
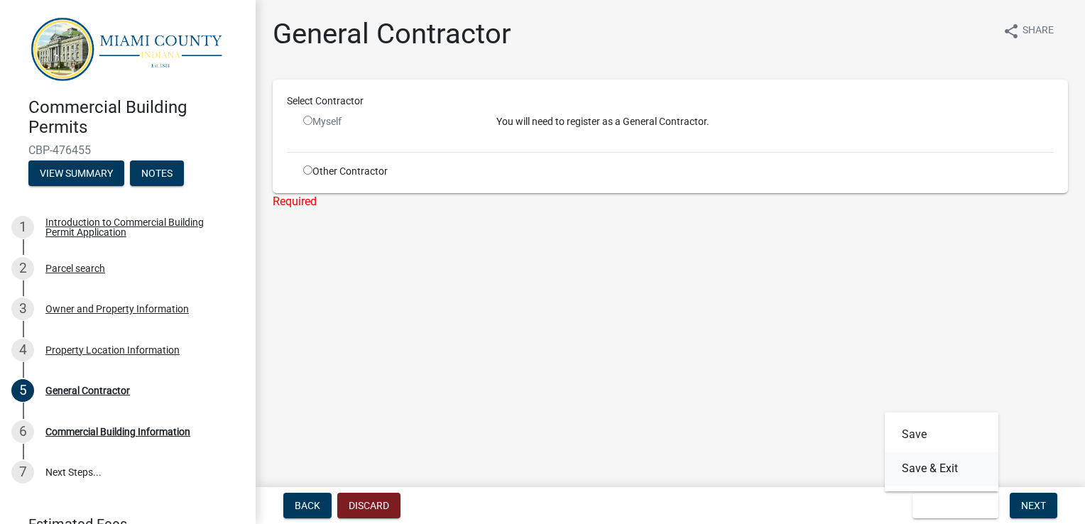
click at [931, 473] on button "Save & Exit" at bounding box center [942, 469] width 114 height 34
